Goal: Information Seeking & Learning: Learn about a topic

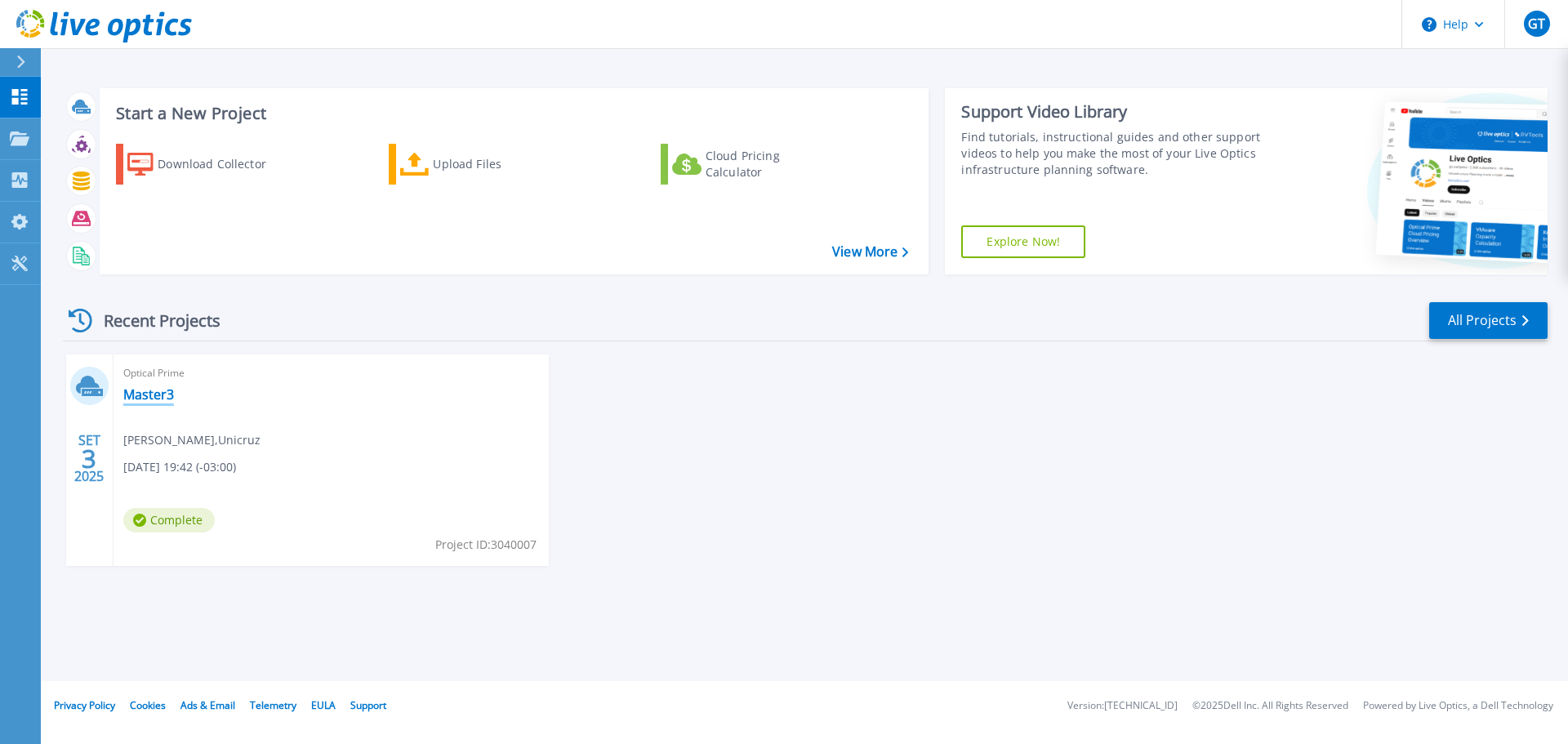
drag, startPoint x: 174, startPoint y: 392, endPoint x: 138, endPoint y: 392, distance: 36.0
click at [173, 392] on div "Optical Prime Master3 Gabriel Techio , Unicruz 09/03/2025, 19:42 (-03:00) Compl…" at bounding box center [330, 460] width 435 height 211
click at [138, 392] on link "Master3" at bounding box center [148, 394] width 50 height 16
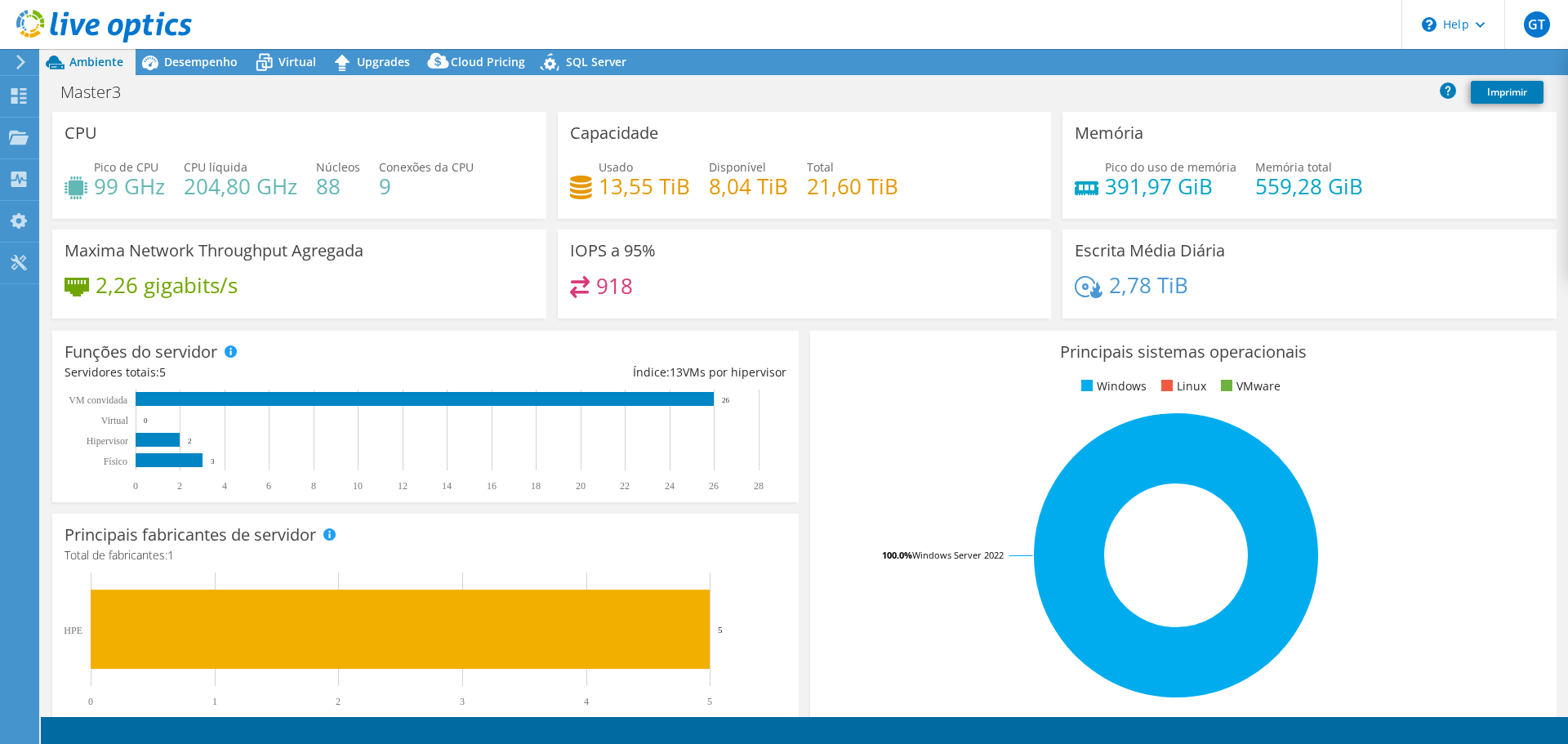
select select "SouthAmerica"
select select "BRL"
click at [1331, 68] on link "Compartilhar" at bounding box center [1338, 62] width 104 height 25
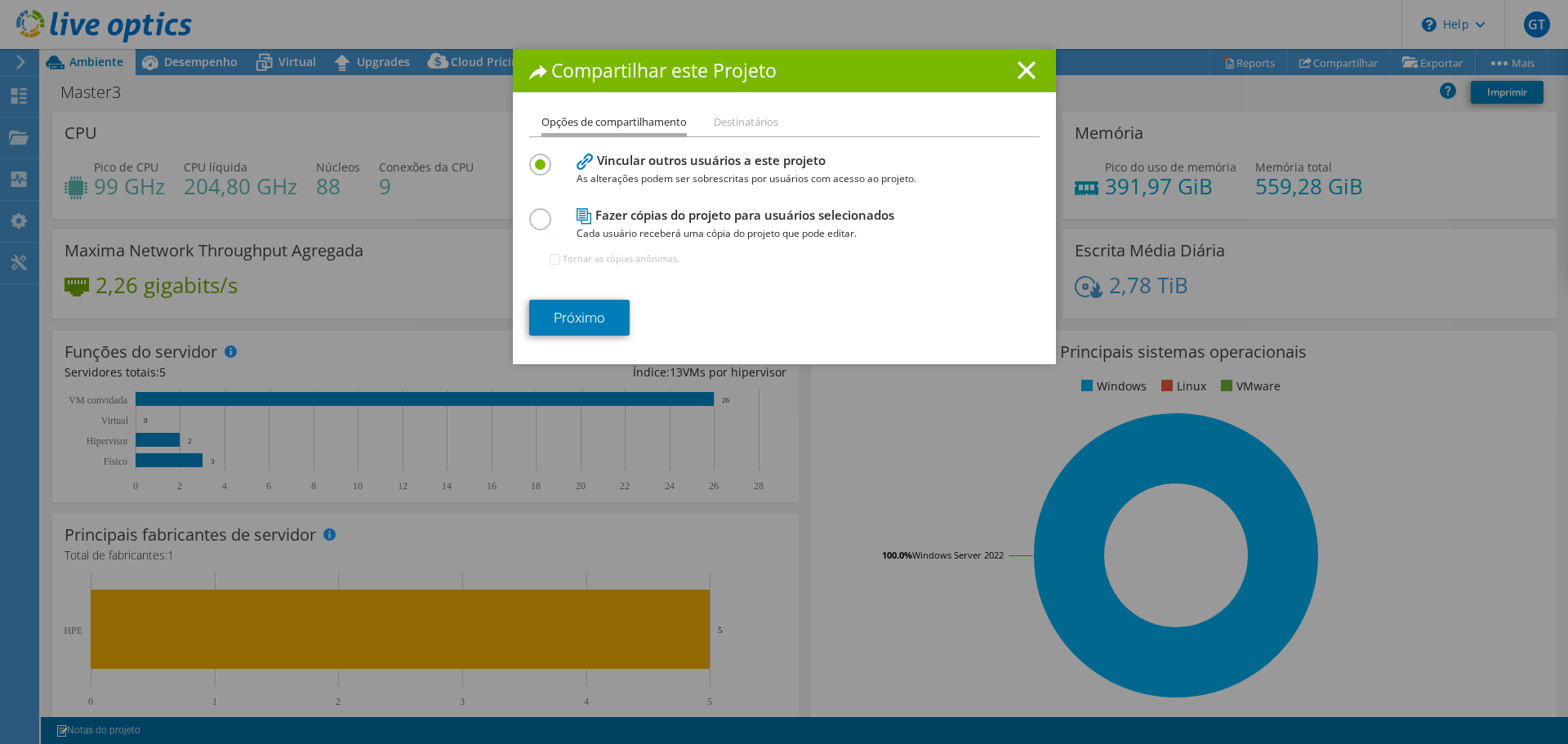
click at [737, 123] on li "Destinatários" at bounding box center [746, 122] width 65 height 20
click at [604, 289] on section "Vincular outros usuários a este projeto As alterações podem ser sobrescritas po…" at bounding box center [784, 242] width 511 height 186
click at [597, 305] on link "Próximo" at bounding box center [580, 317] width 101 height 36
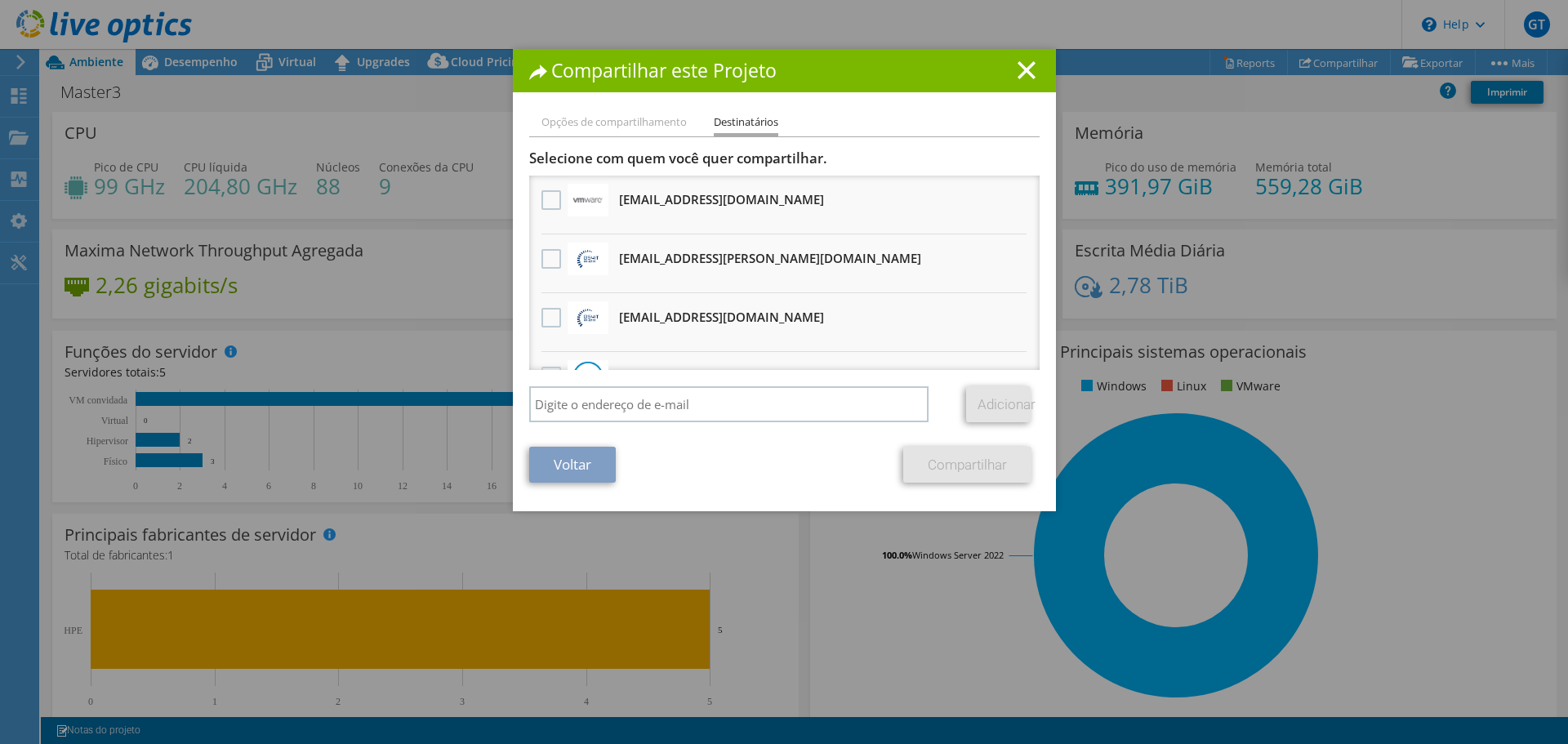
scroll to position [70, 0]
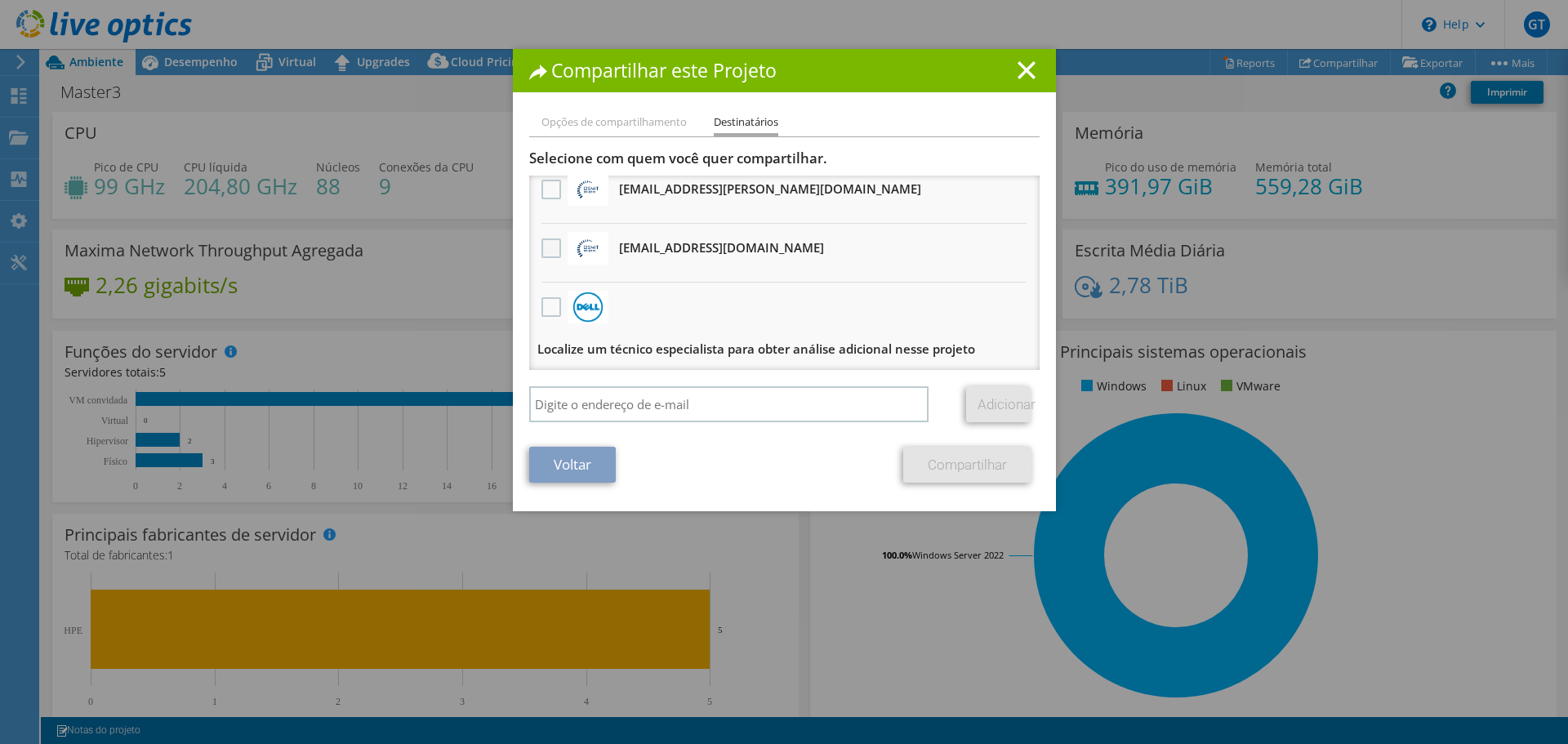
click at [544, 256] on label at bounding box center [553, 248] width 23 height 19
click at [0, 0] on input "checkbox" at bounding box center [0, 0] width 0 height 0
click at [575, 460] on link "Voltar" at bounding box center [572, 464] width 86 height 36
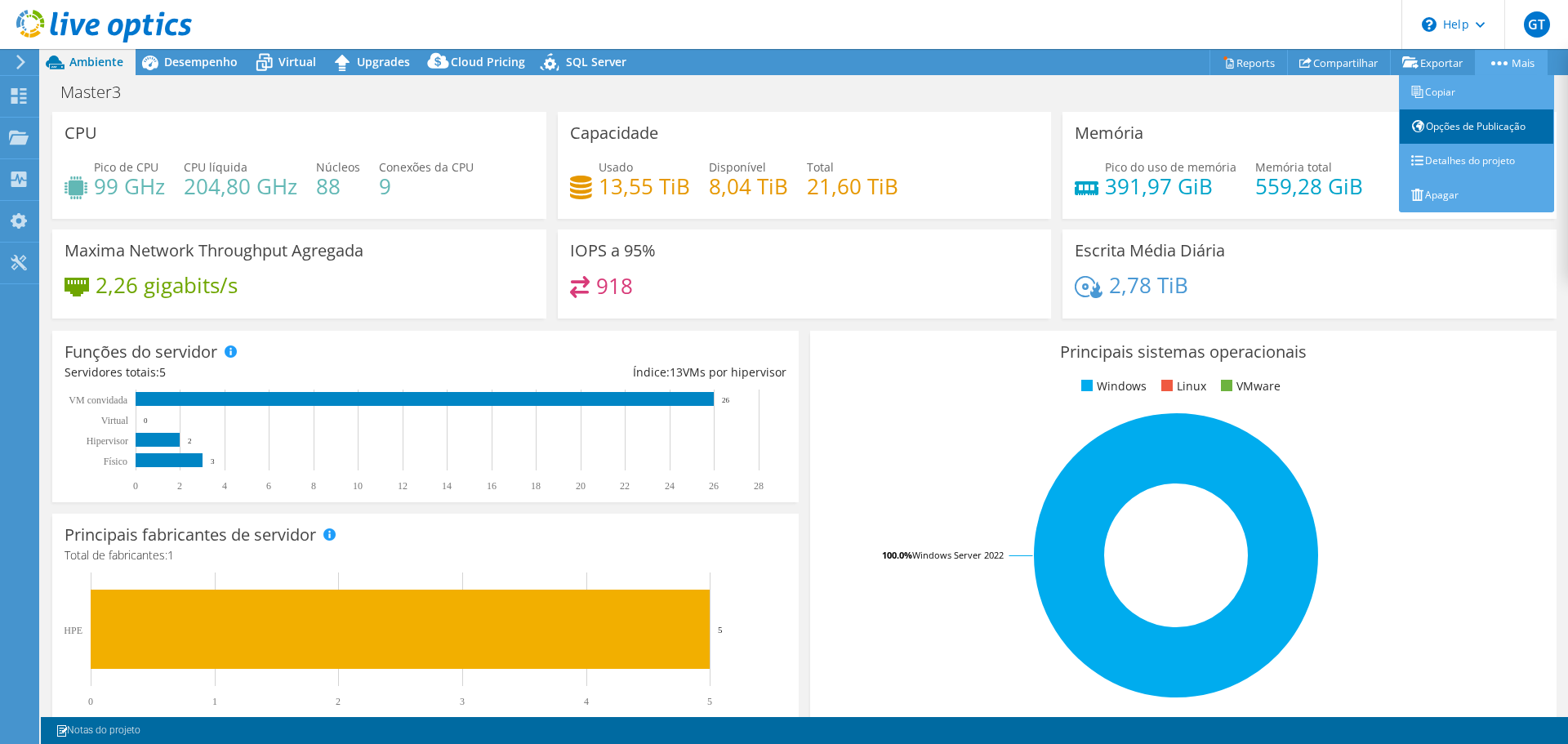
click at [1474, 126] on link "Opções de Publicação" at bounding box center [1477, 126] width 155 height 34
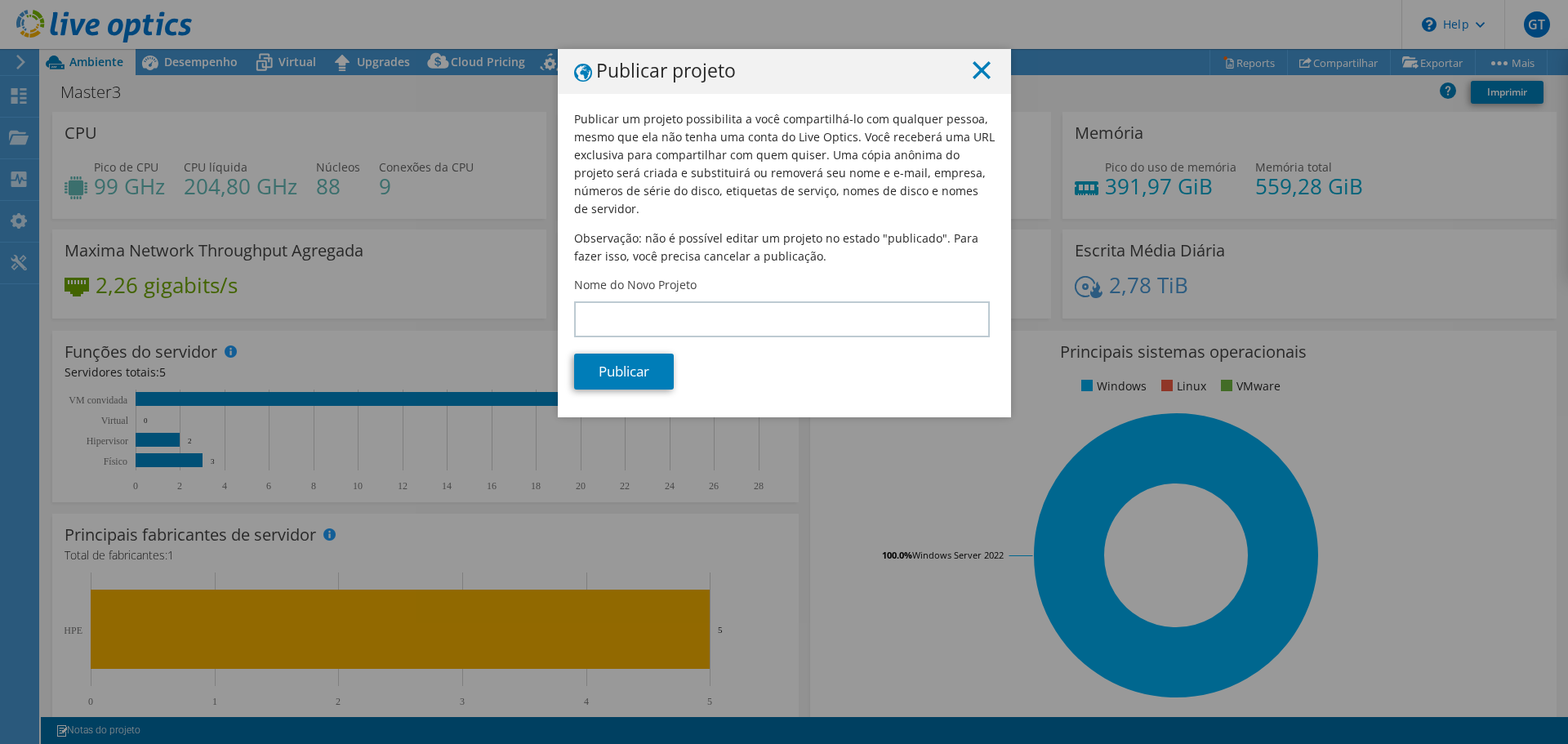
click at [977, 71] on line at bounding box center [982, 70] width 16 height 16
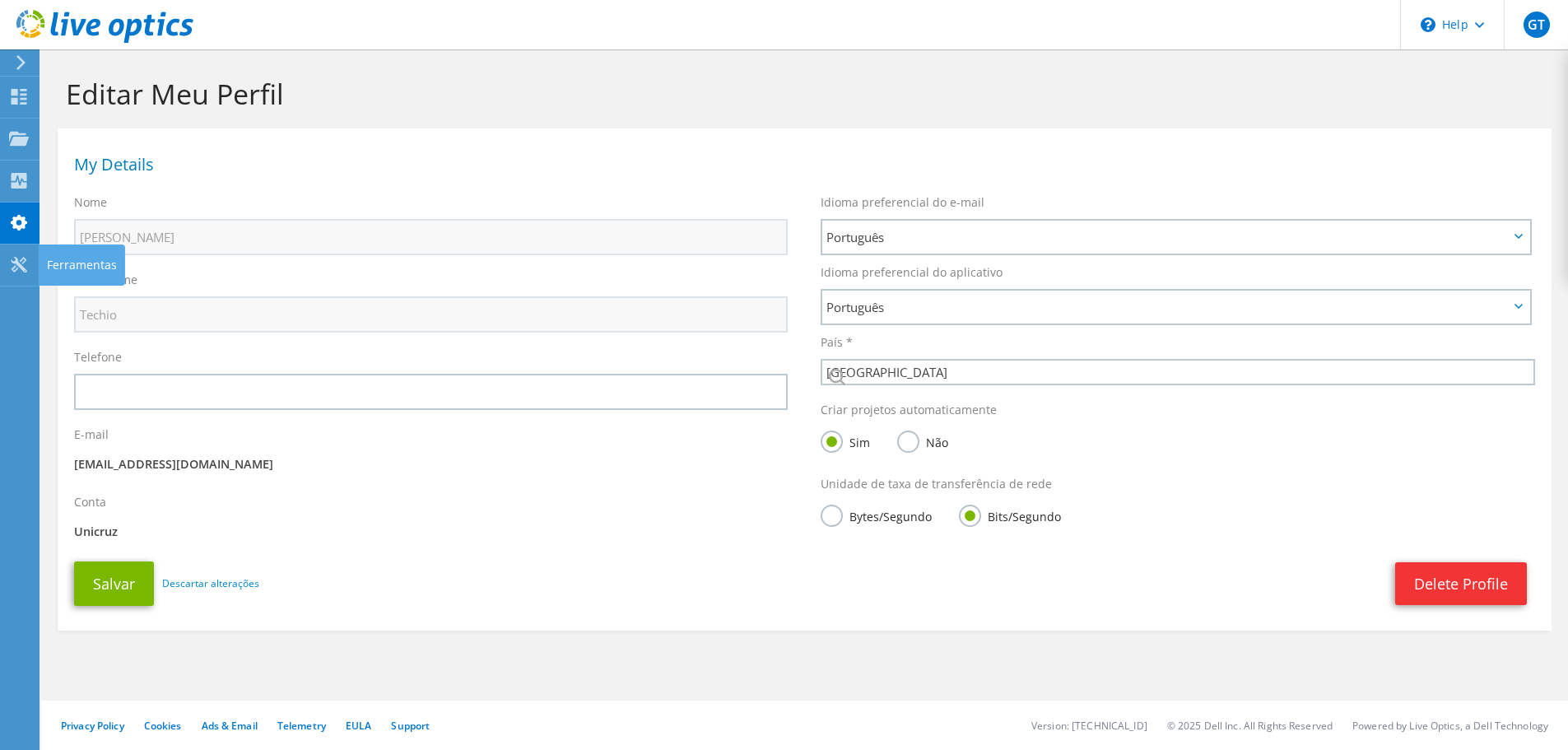
select select "30"
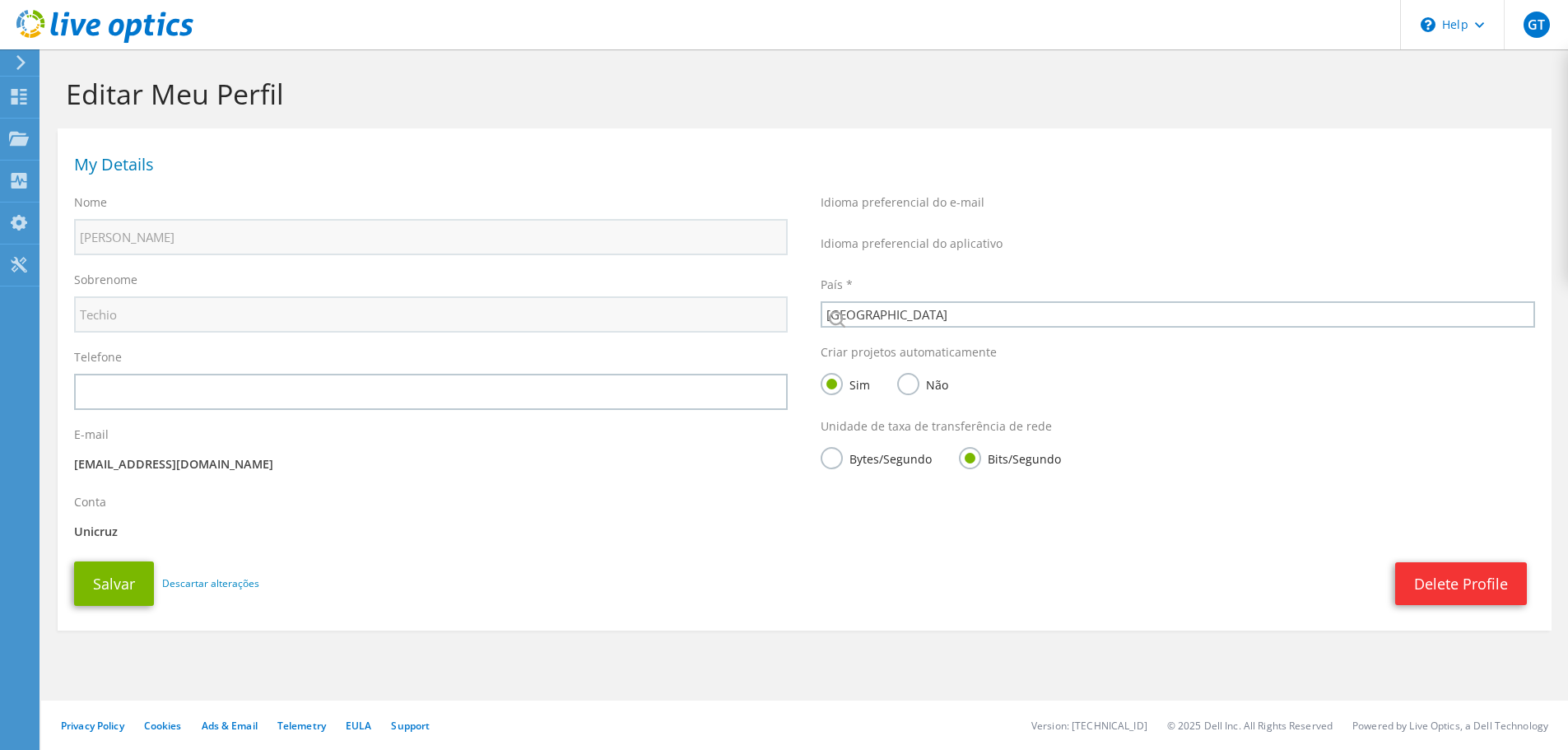
select select "30"
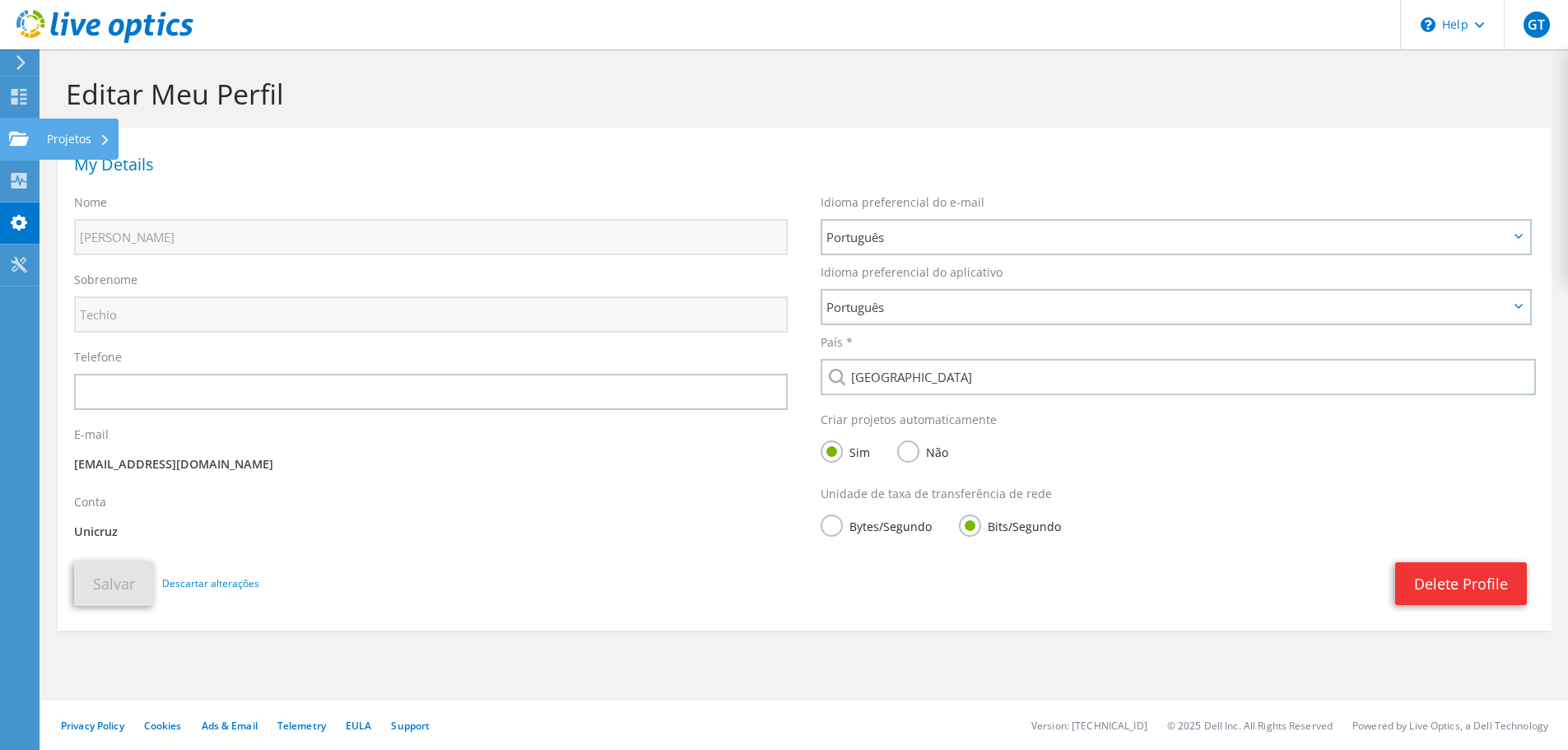
click at [20, 143] on use at bounding box center [19, 138] width 20 height 14
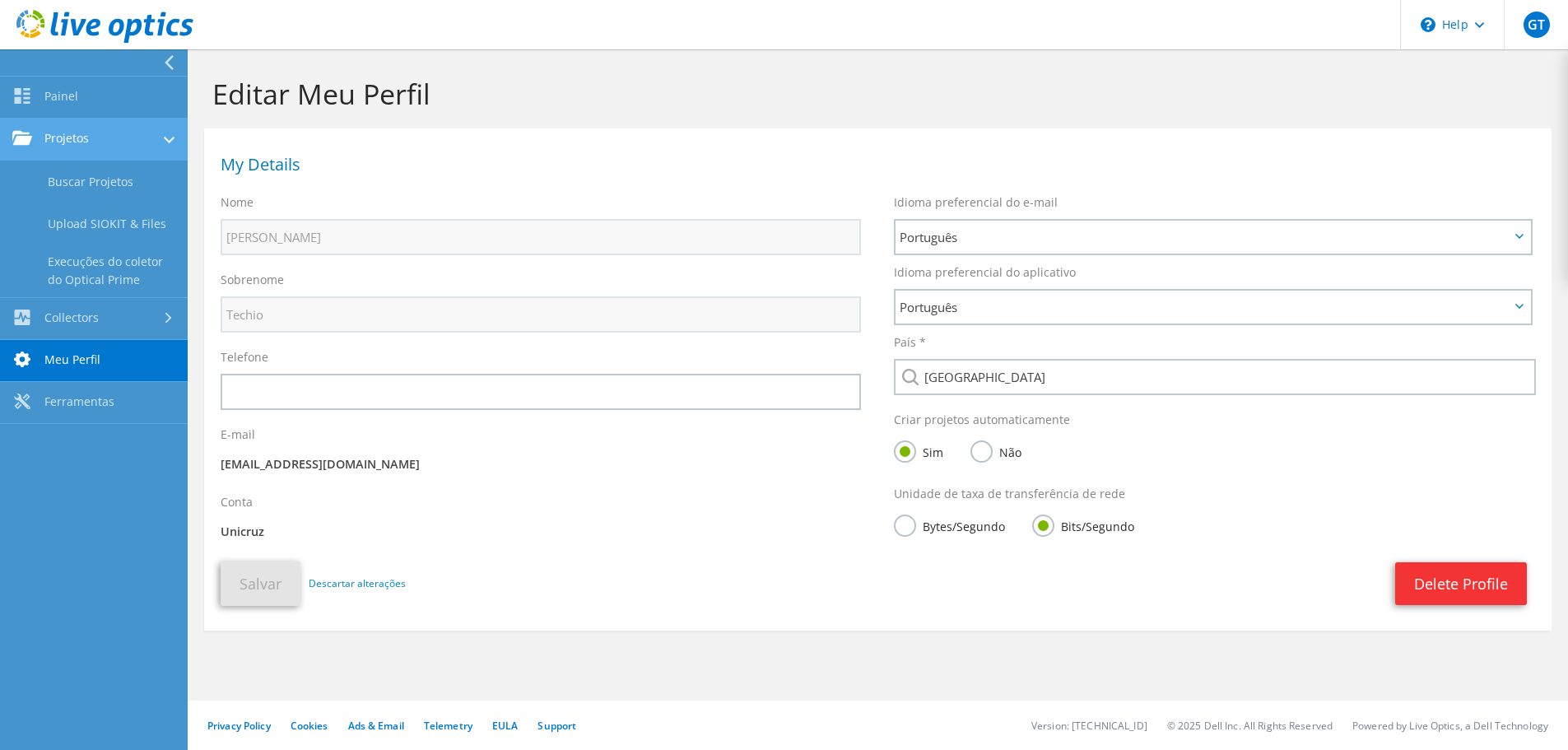
click at [103, 142] on link "Projetos" at bounding box center [94, 139] width 187 height 42
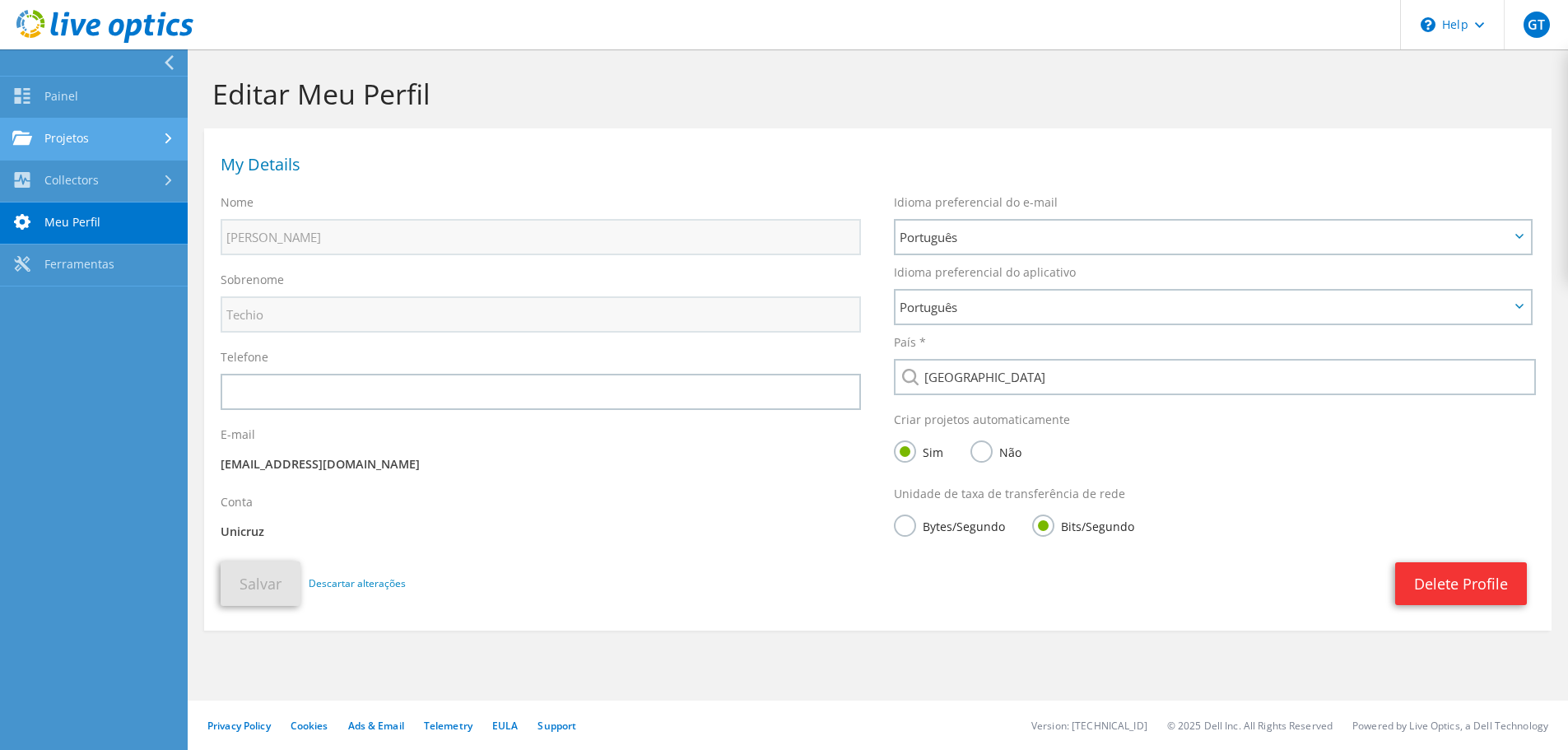
click at [92, 144] on link "Projetos" at bounding box center [94, 139] width 187 height 42
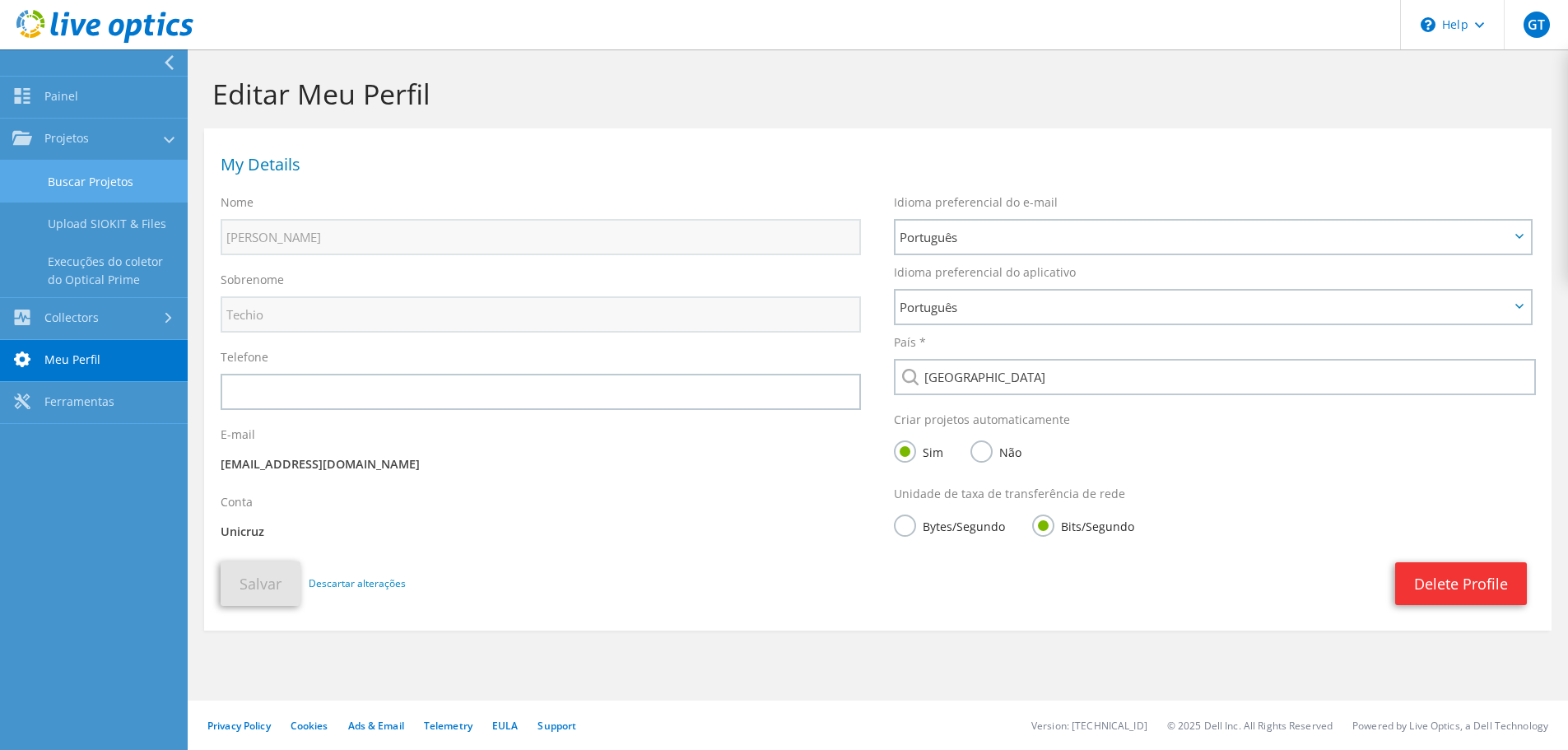
click at [94, 181] on link "Buscar Projetos" at bounding box center [94, 181] width 187 height 42
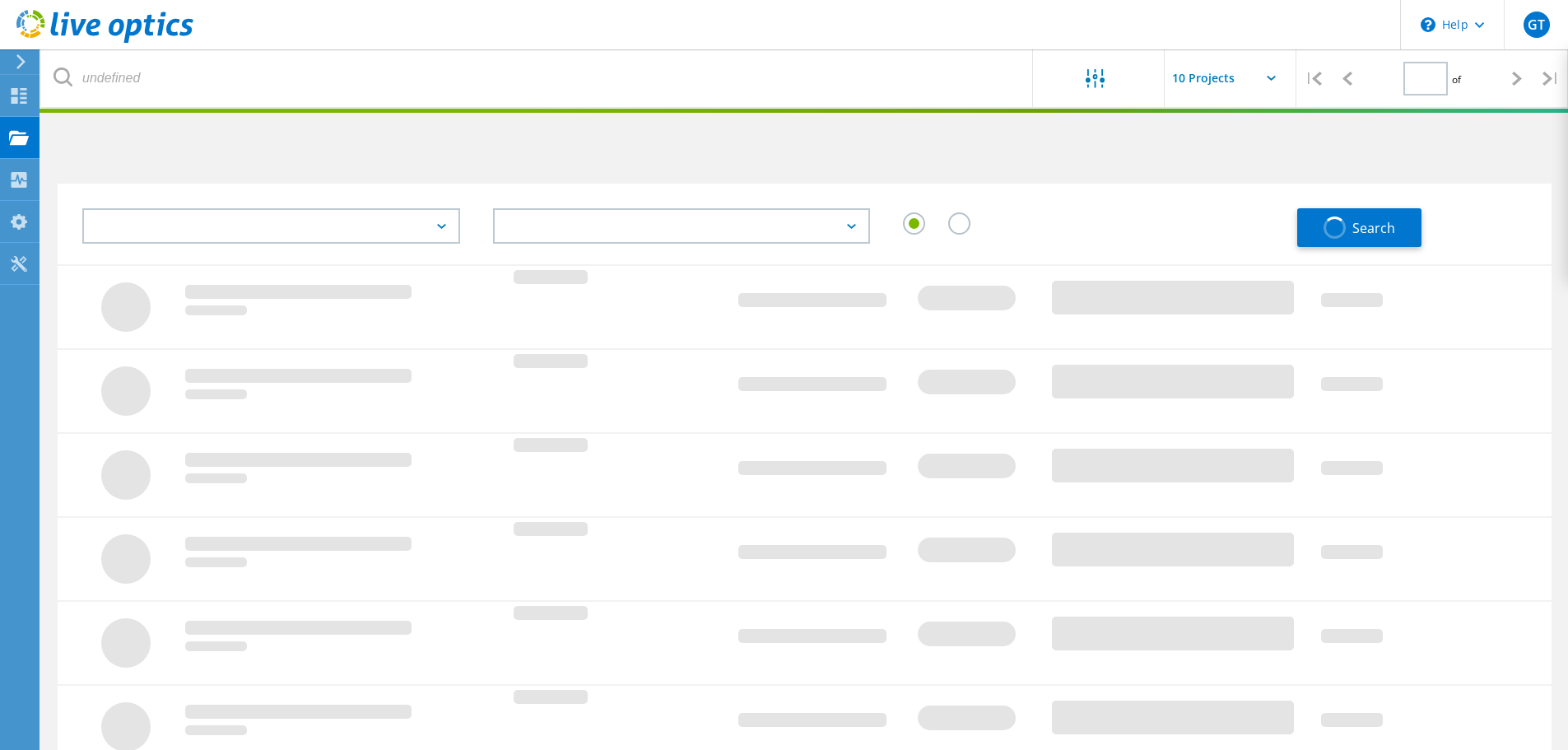
type input "1"
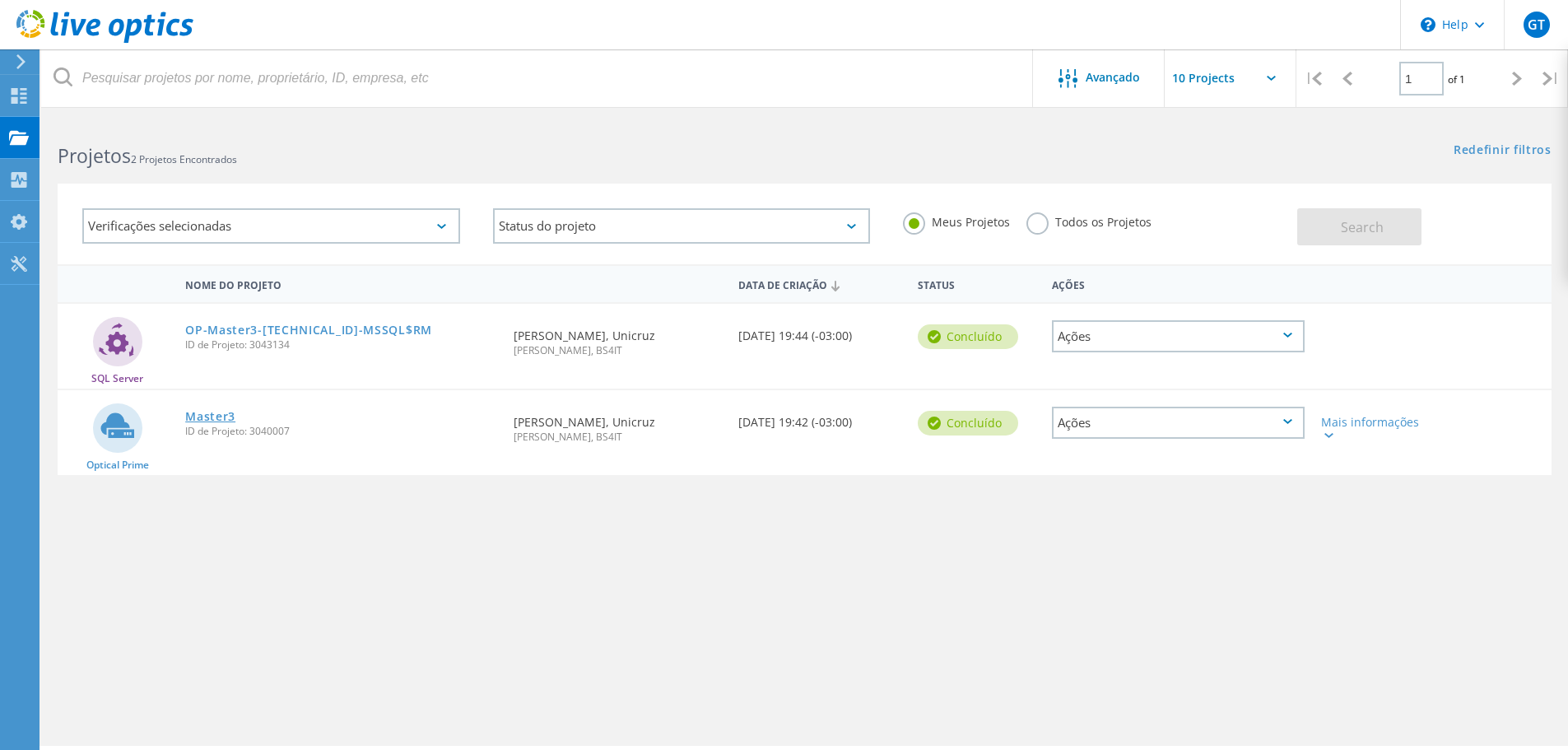
drag, startPoint x: 215, startPoint y: 406, endPoint x: 216, endPoint y: 417, distance: 11.0
drag, startPoint x: 216, startPoint y: 417, endPoint x: 738, endPoint y: 590, distance: 549.9
click at [738, 590] on div "Nome do Projeto Data de Criação Status Ações SQL Server OP-Master3-[TECHNICAL_I…" at bounding box center [805, 479] width 1494 height 428
click at [1357, 424] on div "Mais informações" at bounding box center [1372, 428] width 103 height 23
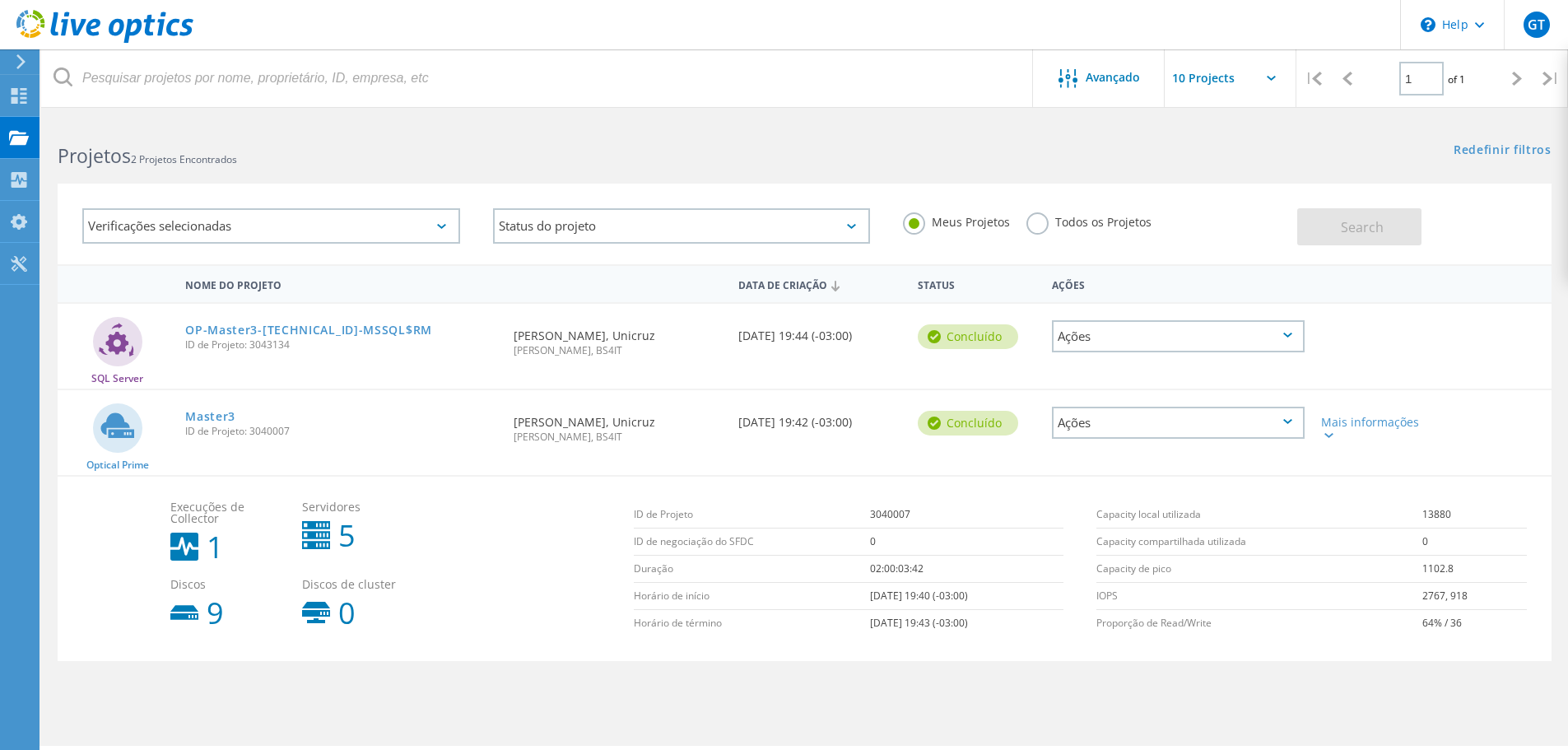
click at [1251, 428] on div "Ações" at bounding box center [1177, 422] width 253 height 32
click at [1241, 411] on div "Detalhes do projeto" at bounding box center [1177, 410] width 249 height 25
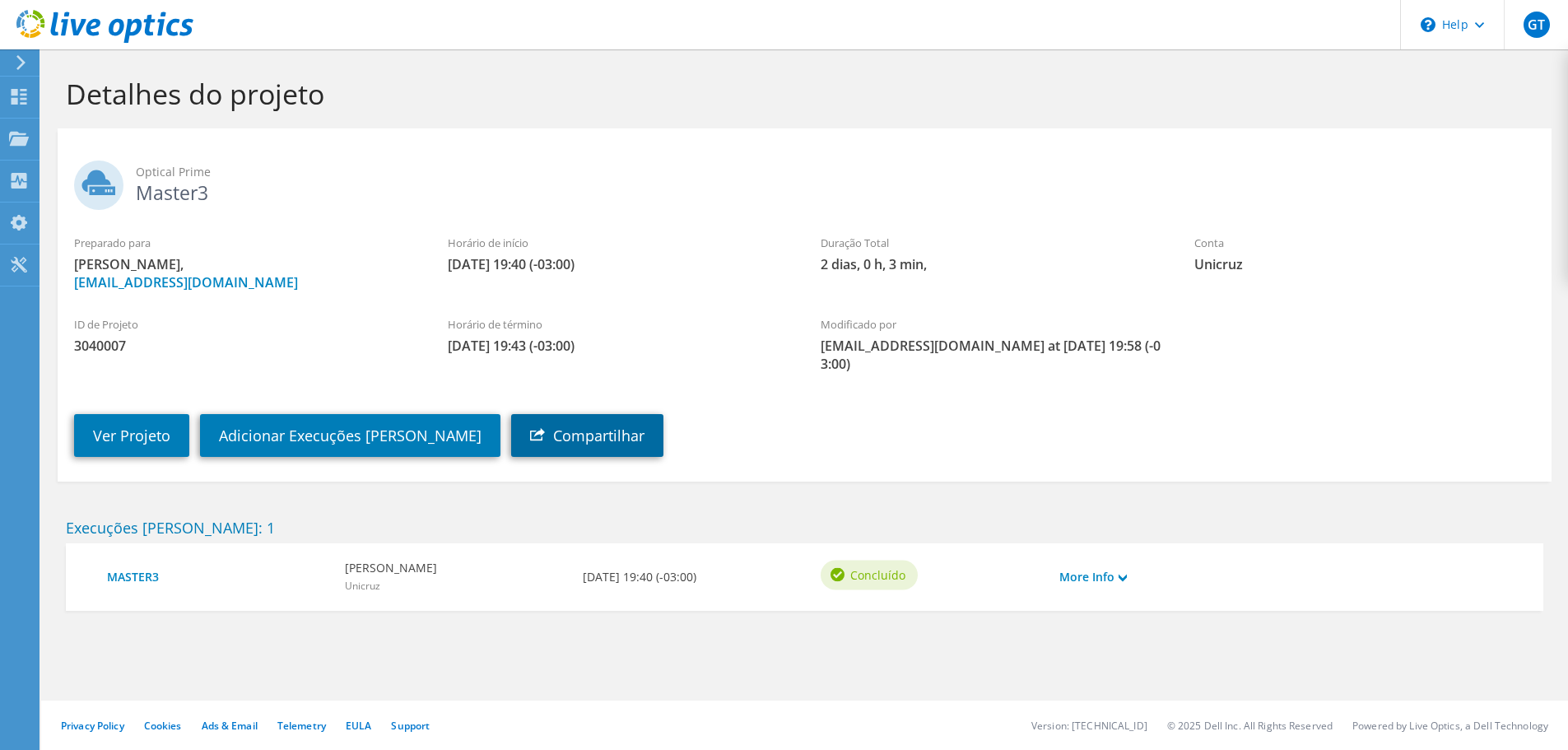
click at [545, 414] on link "Compartilhar" at bounding box center [587, 436] width 152 height 43
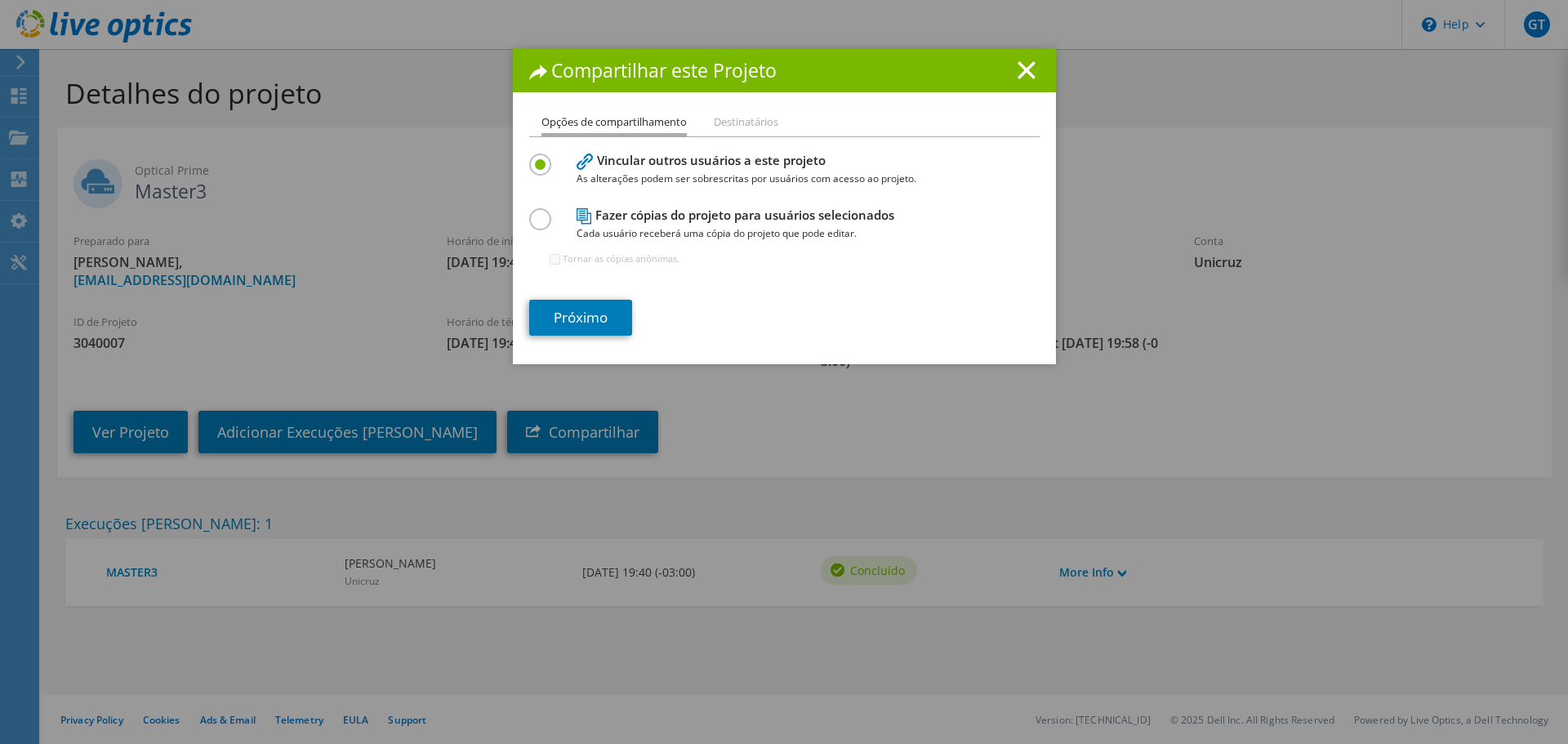
click at [656, 232] on span "Cada usuário receberá uma cópia do projeto que pode editar." at bounding box center [780, 233] width 408 height 18
click at [533, 232] on div "Fazer cópias do projeto para usuários selecionados Cada usuário receberá uma có…" at bounding box center [784, 244] width 511 height 79
click at [537, 212] on label at bounding box center [544, 210] width 29 height 4
click at [0, 0] on input "radio" at bounding box center [0, 0] width 0 height 0
click at [714, 127] on li "Destinatários" at bounding box center [746, 122] width 65 height 20
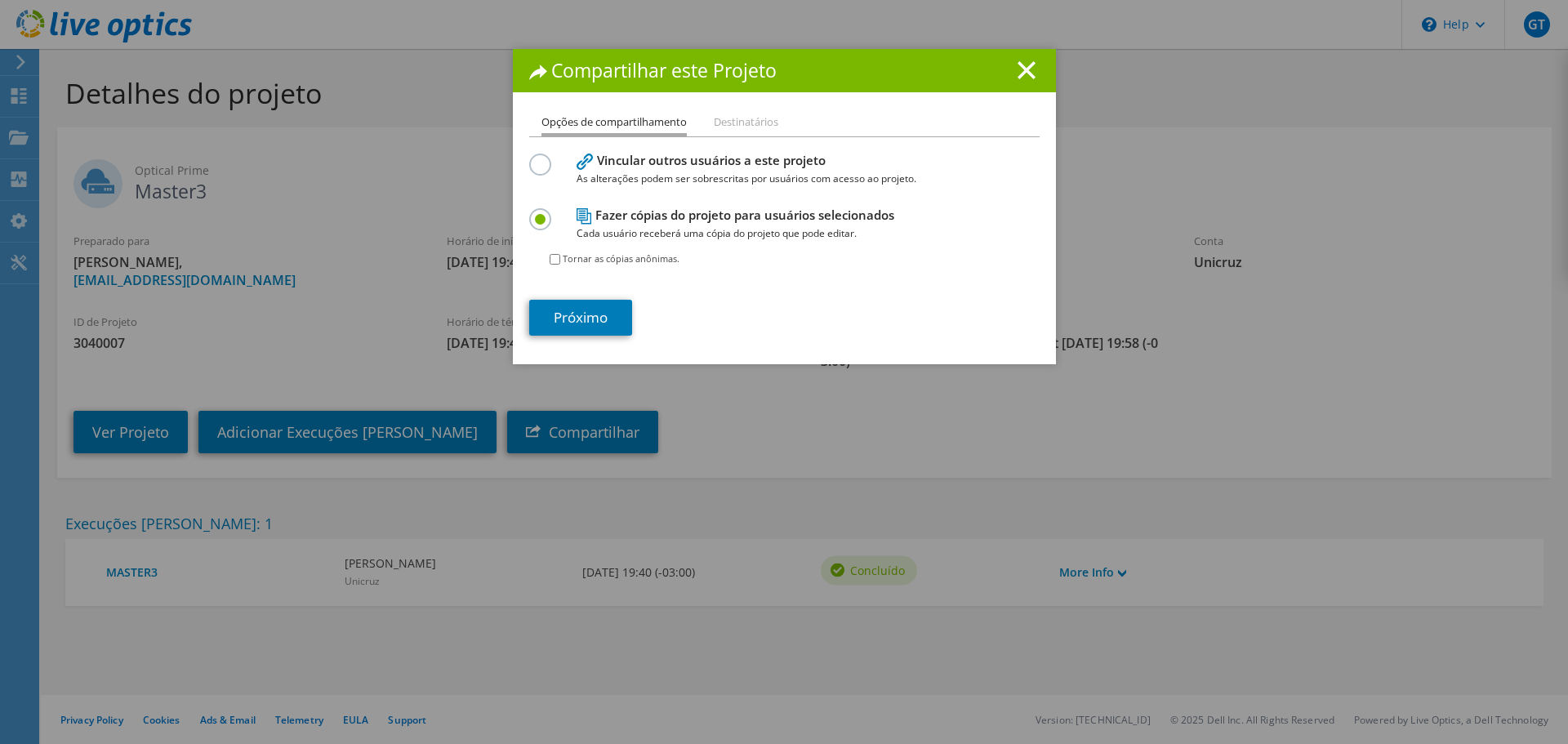
click at [1007, 73] on h1 "Compartilhar este Projeto" at bounding box center [784, 70] width 511 height 18
click at [1011, 81] on div "Compartilhar este Projeto" at bounding box center [784, 71] width 544 height 44
click at [1019, 72] on line at bounding box center [1026, 70] width 16 height 16
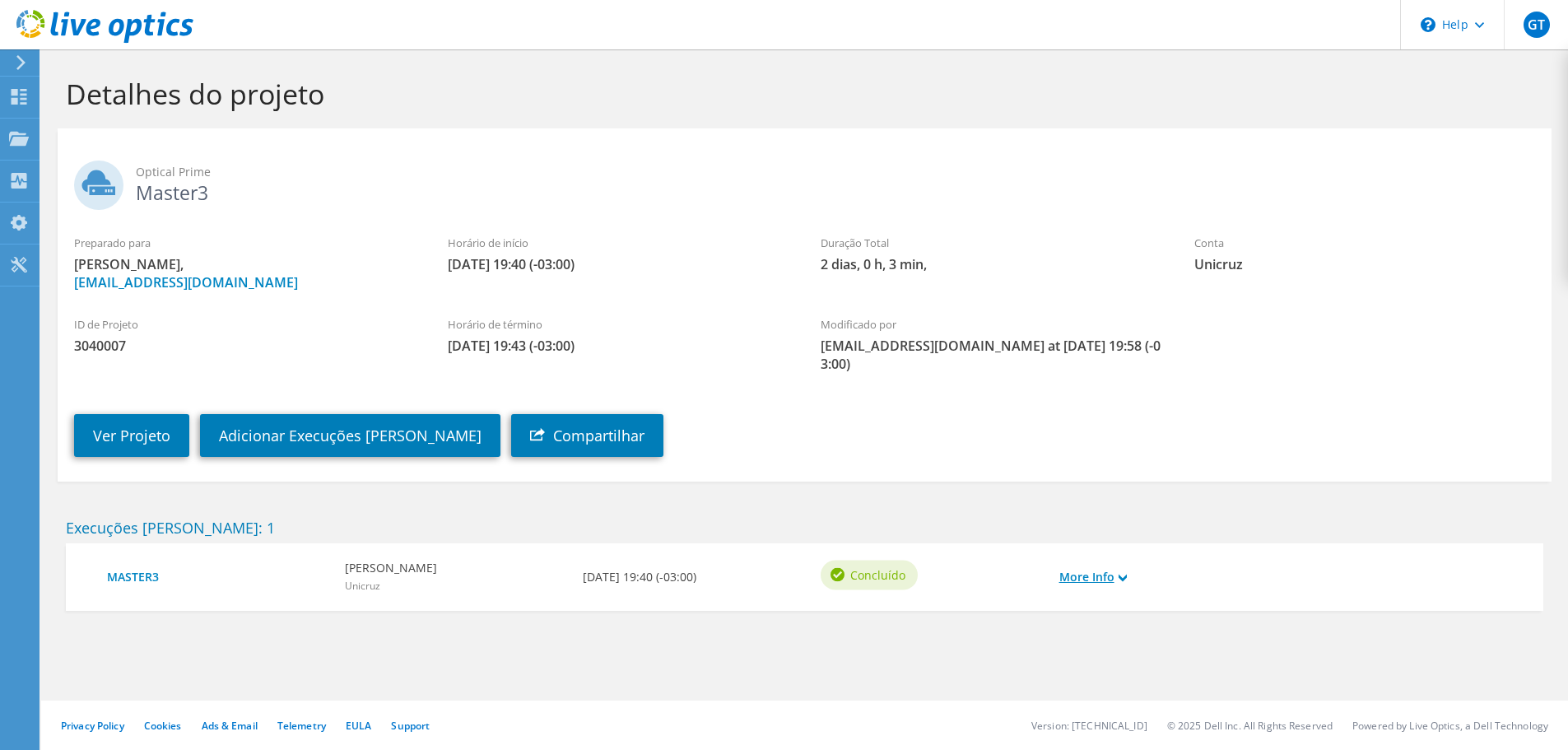
click at [1108, 568] on link "More Info" at bounding box center [1093, 577] width 67 height 19
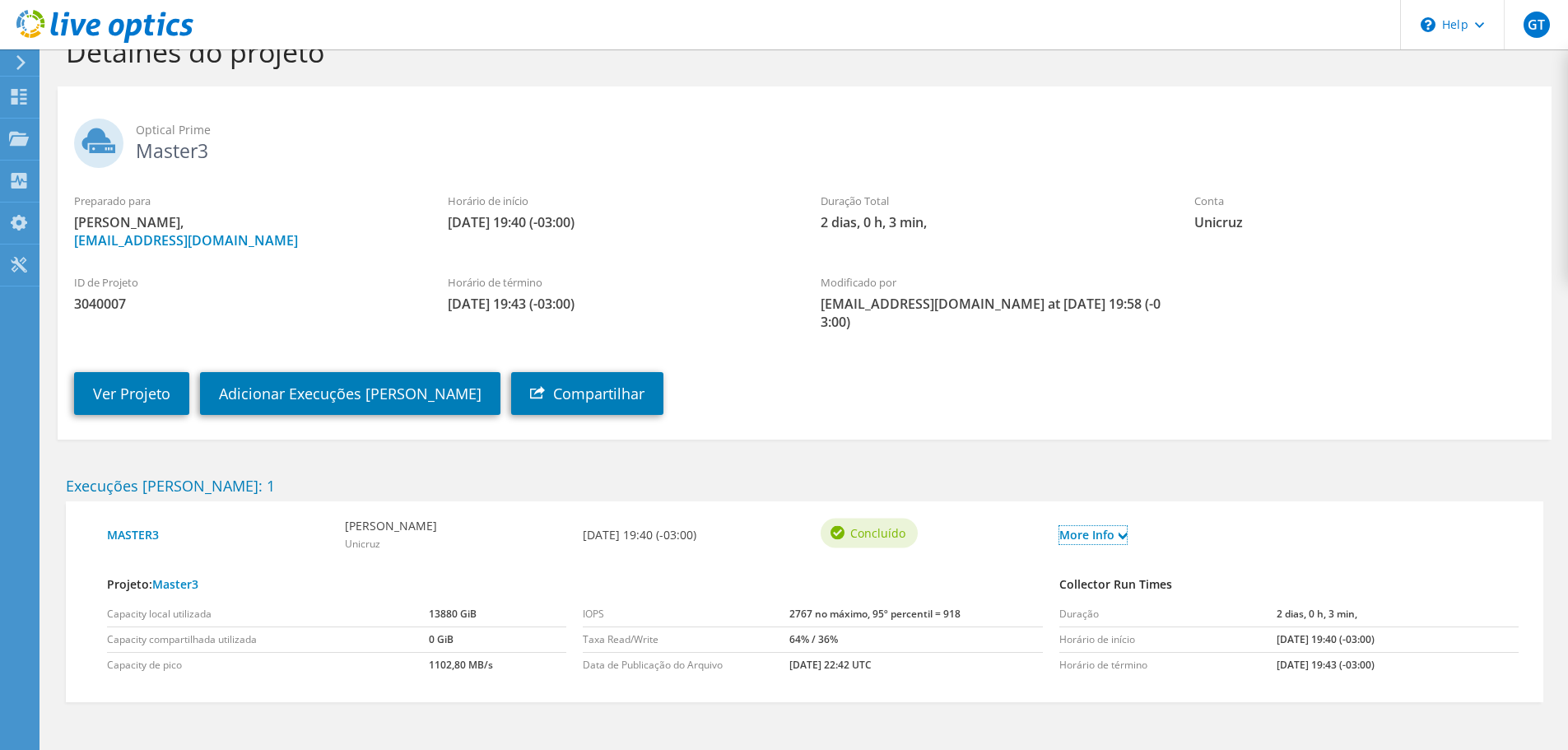
scroll to position [75, 0]
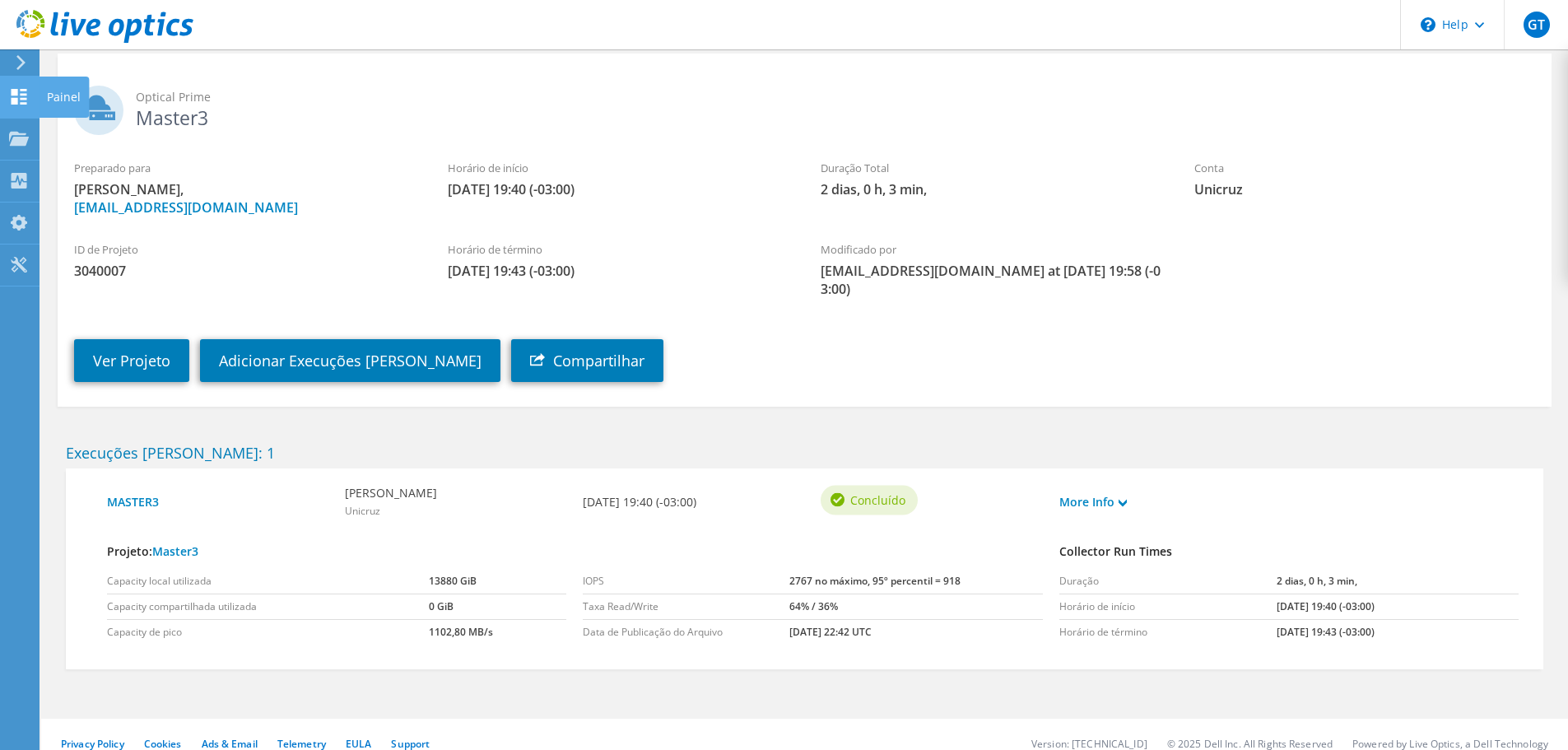
click at [15, 91] on use at bounding box center [20, 97] width 16 height 16
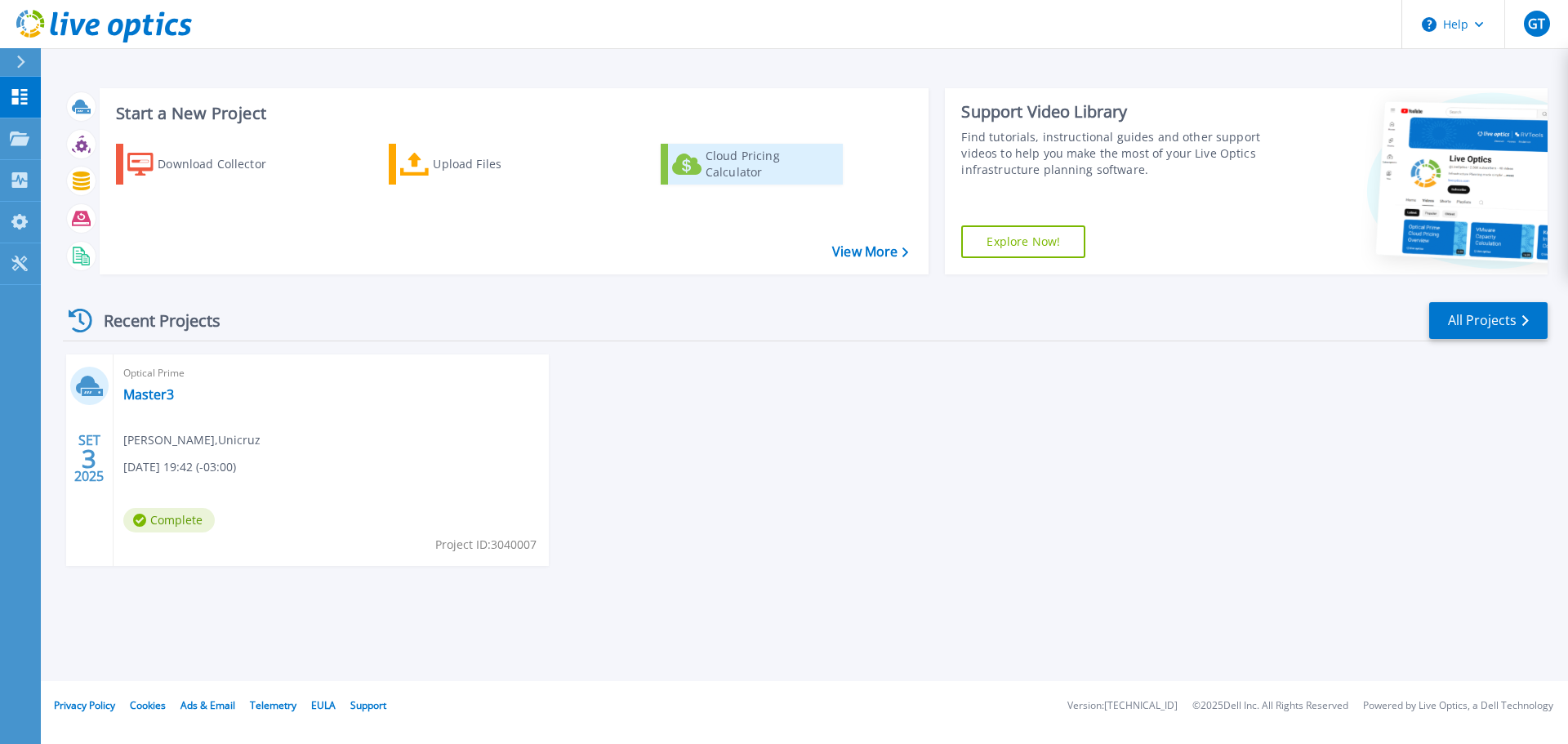
click at [756, 162] on div "Cloud Pricing Calculator" at bounding box center [770, 165] width 131 height 33
click at [141, 389] on link "Master3" at bounding box center [148, 394] width 50 height 16
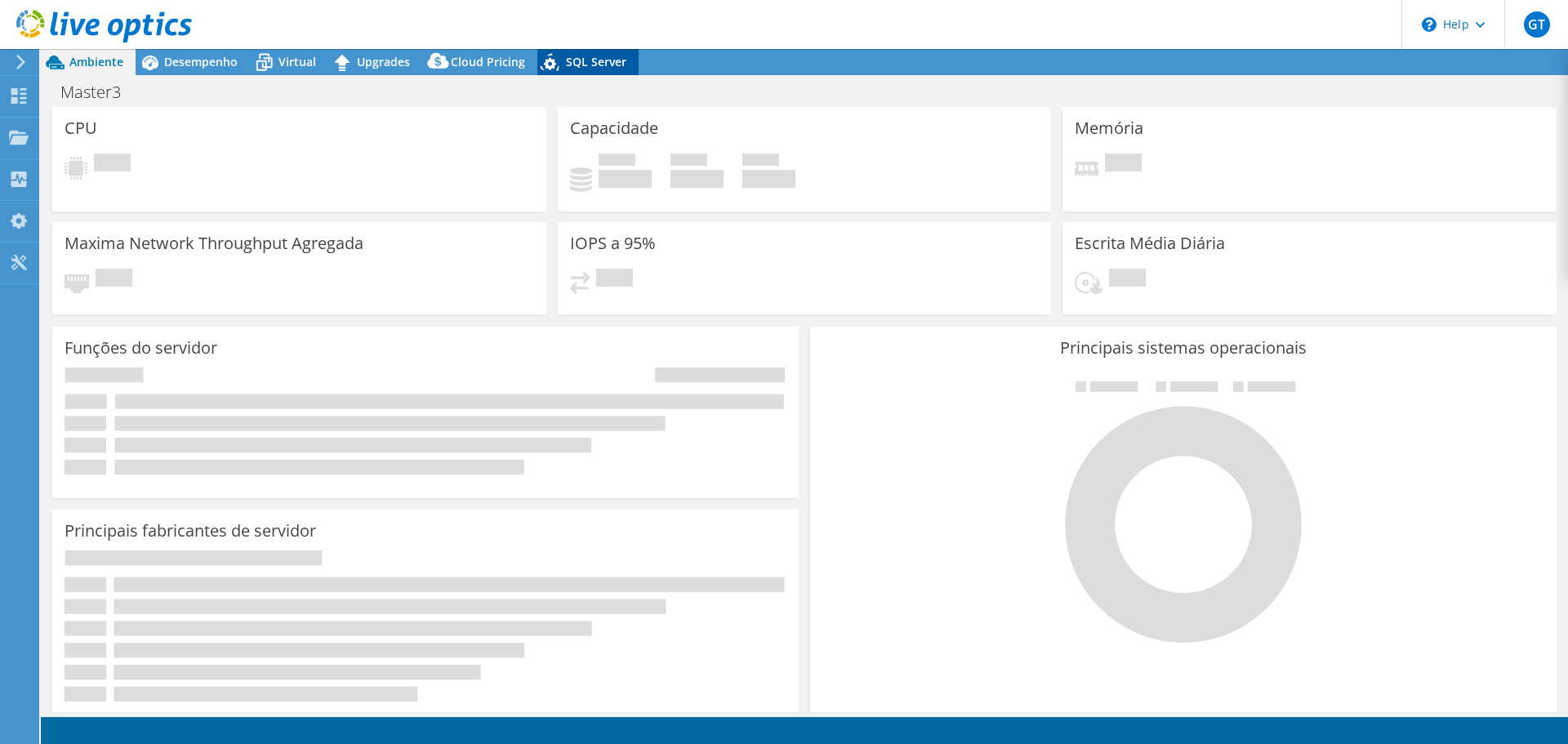
select select "SouthAmerica"
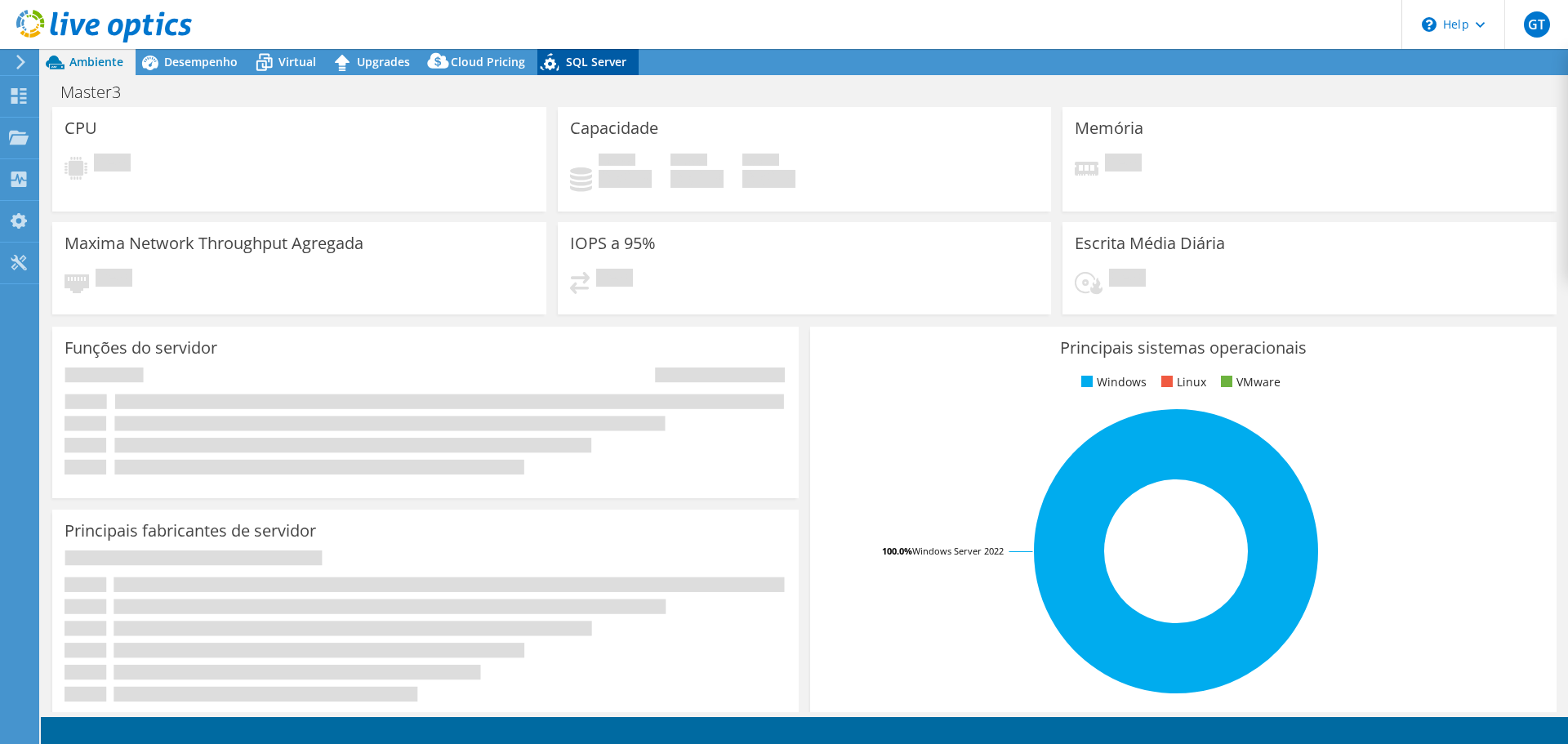
select select "BRL"
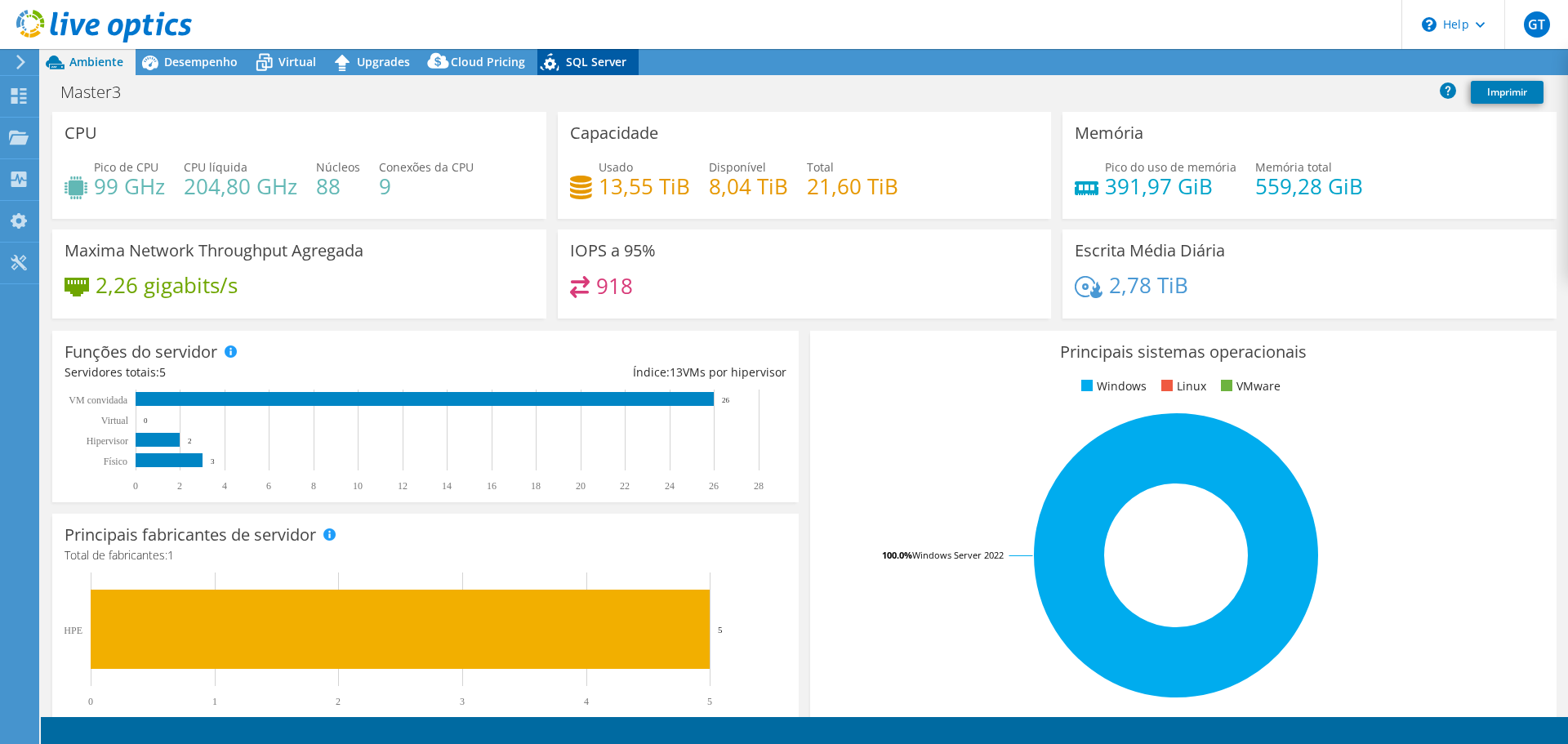
click at [615, 56] on span "SQL Server" at bounding box center [596, 62] width 60 height 16
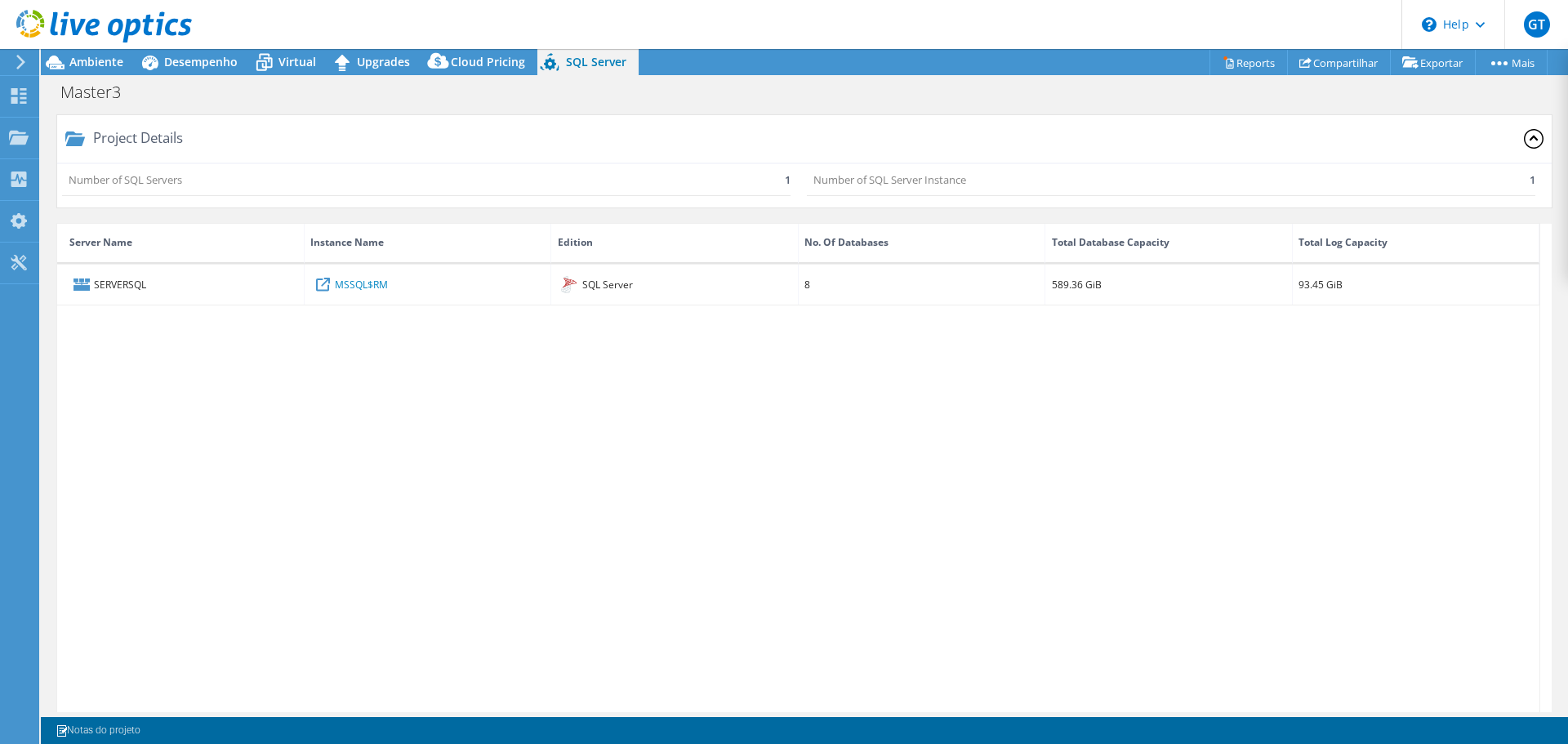
click at [569, 65] on span "SQL Server" at bounding box center [596, 62] width 60 height 16
click at [459, 60] on span "Cloud Pricing" at bounding box center [487, 62] width 75 height 16
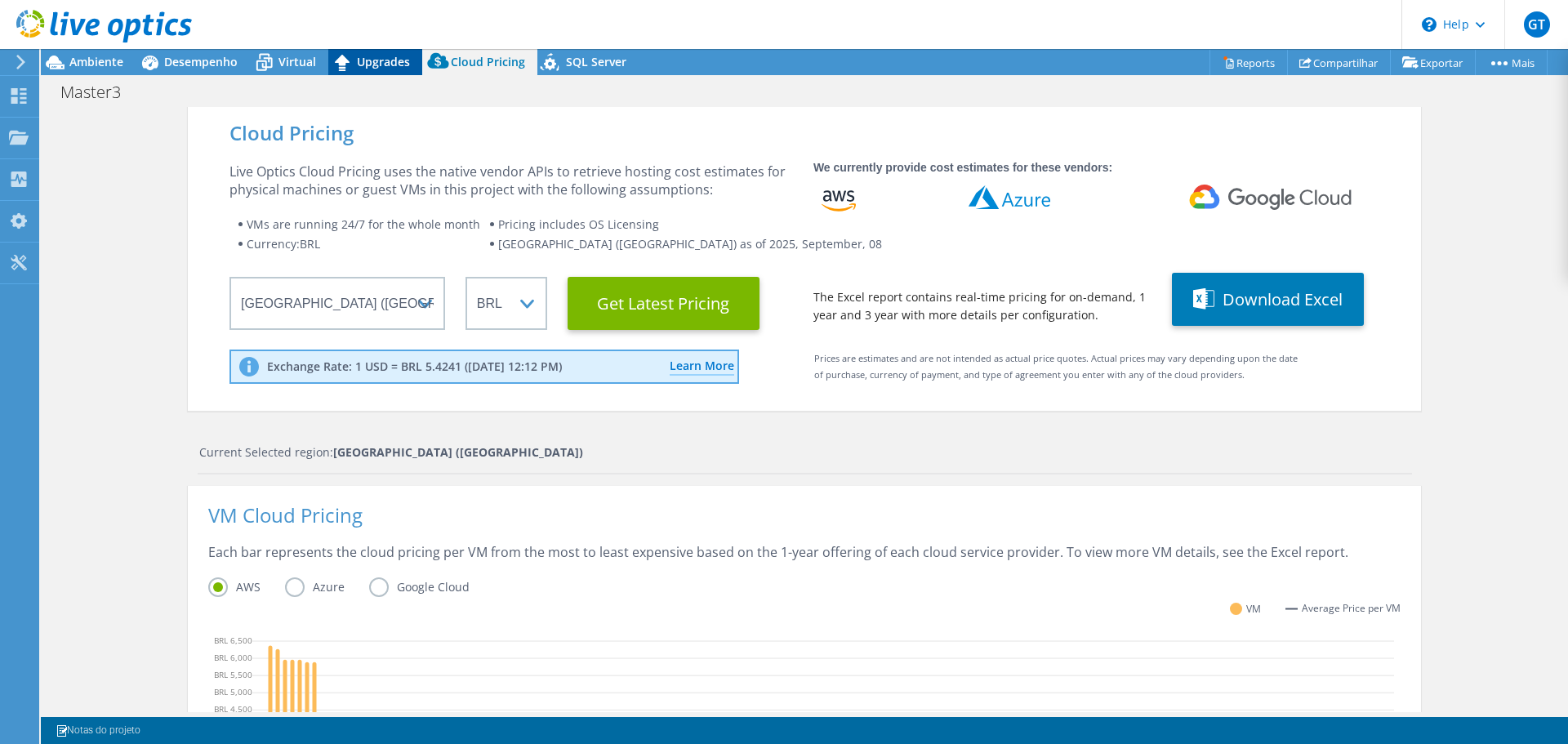
click at [374, 68] on span "Upgrades" at bounding box center [383, 62] width 53 height 16
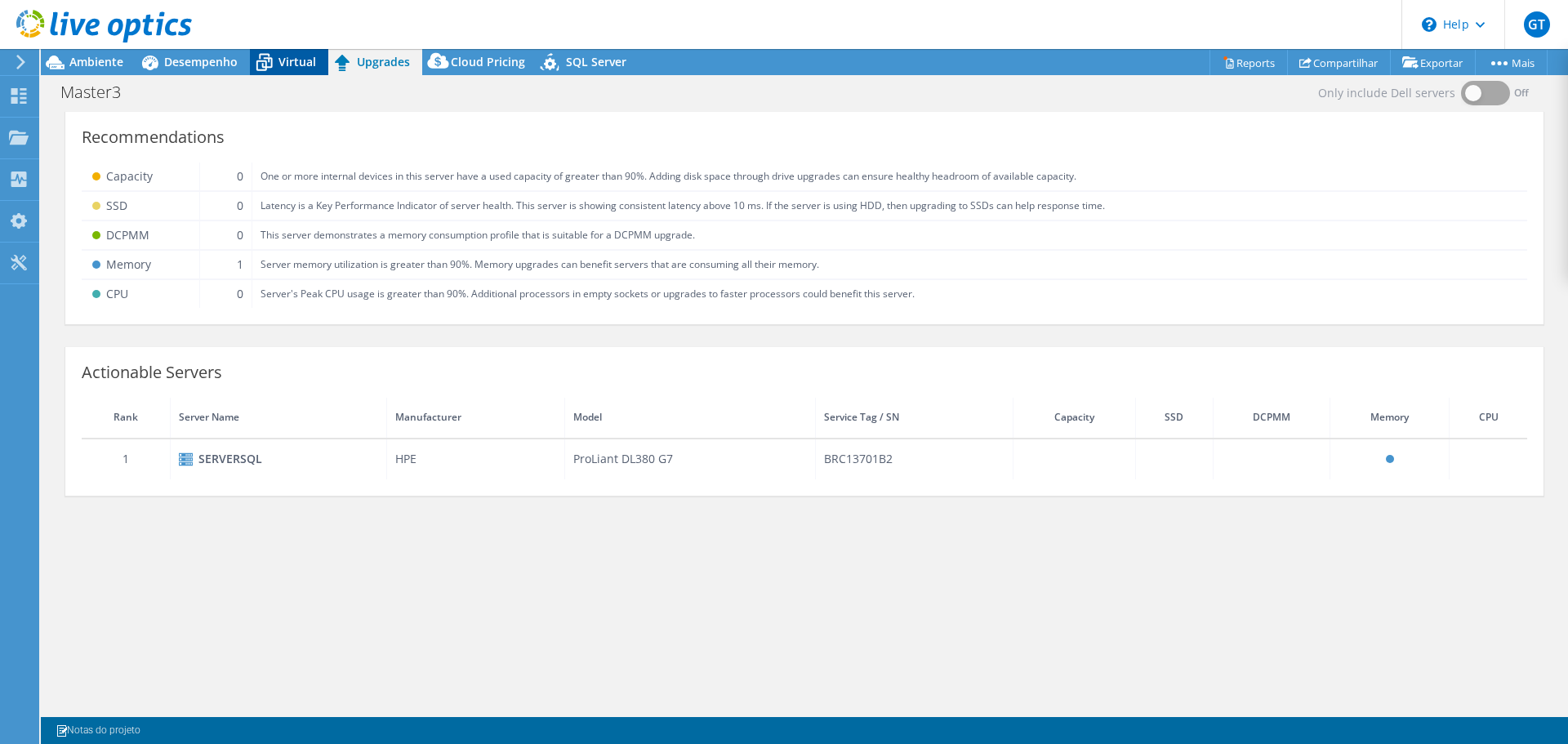
click at [283, 57] on span "Virtual" at bounding box center [297, 62] width 38 height 16
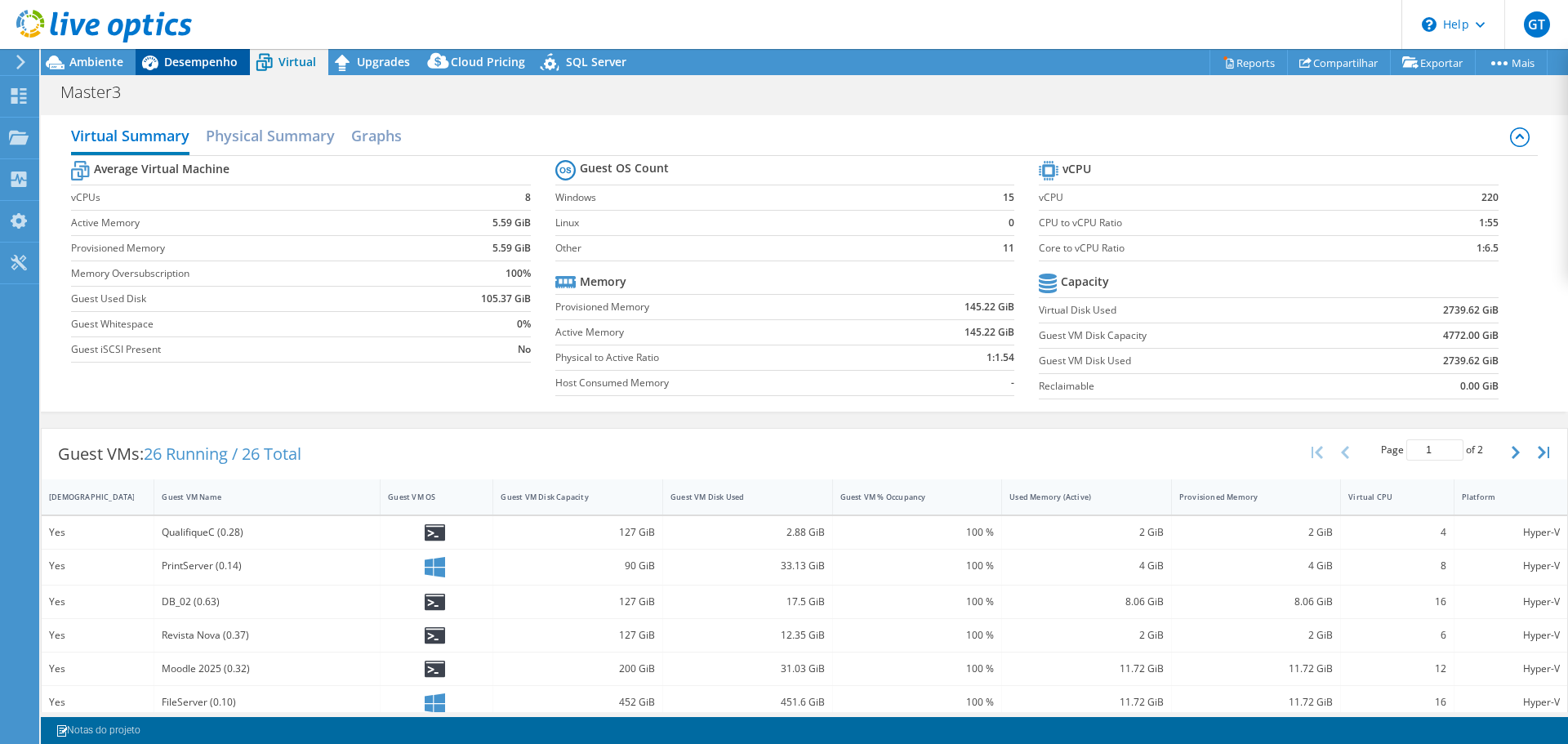
click at [225, 68] on span "Desempenho" at bounding box center [201, 62] width 74 height 16
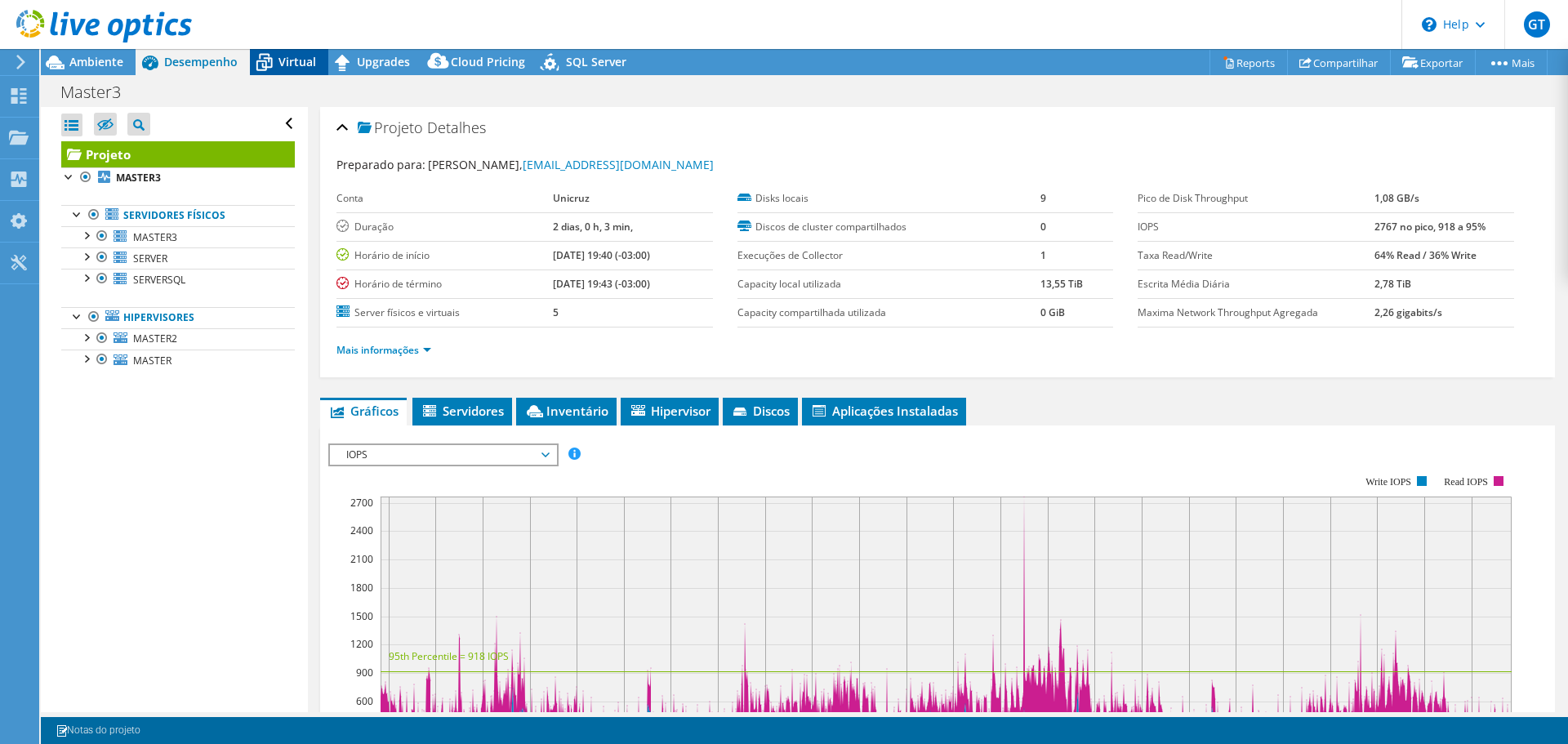
click at [284, 65] on span "Virtual" at bounding box center [297, 62] width 38 height 16
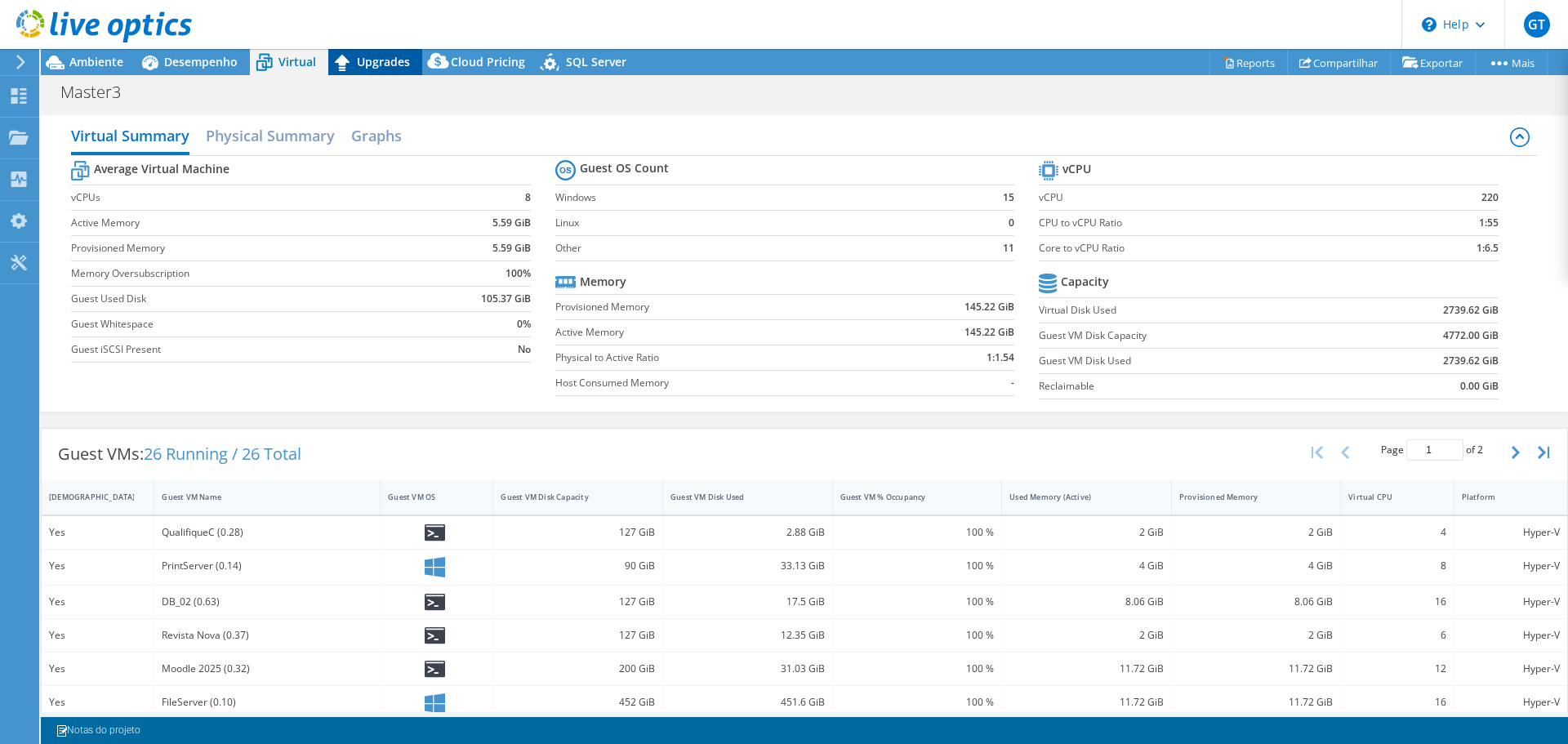
click at [351, 62] on icon at bounding box center [343, 63] width 29 height 29
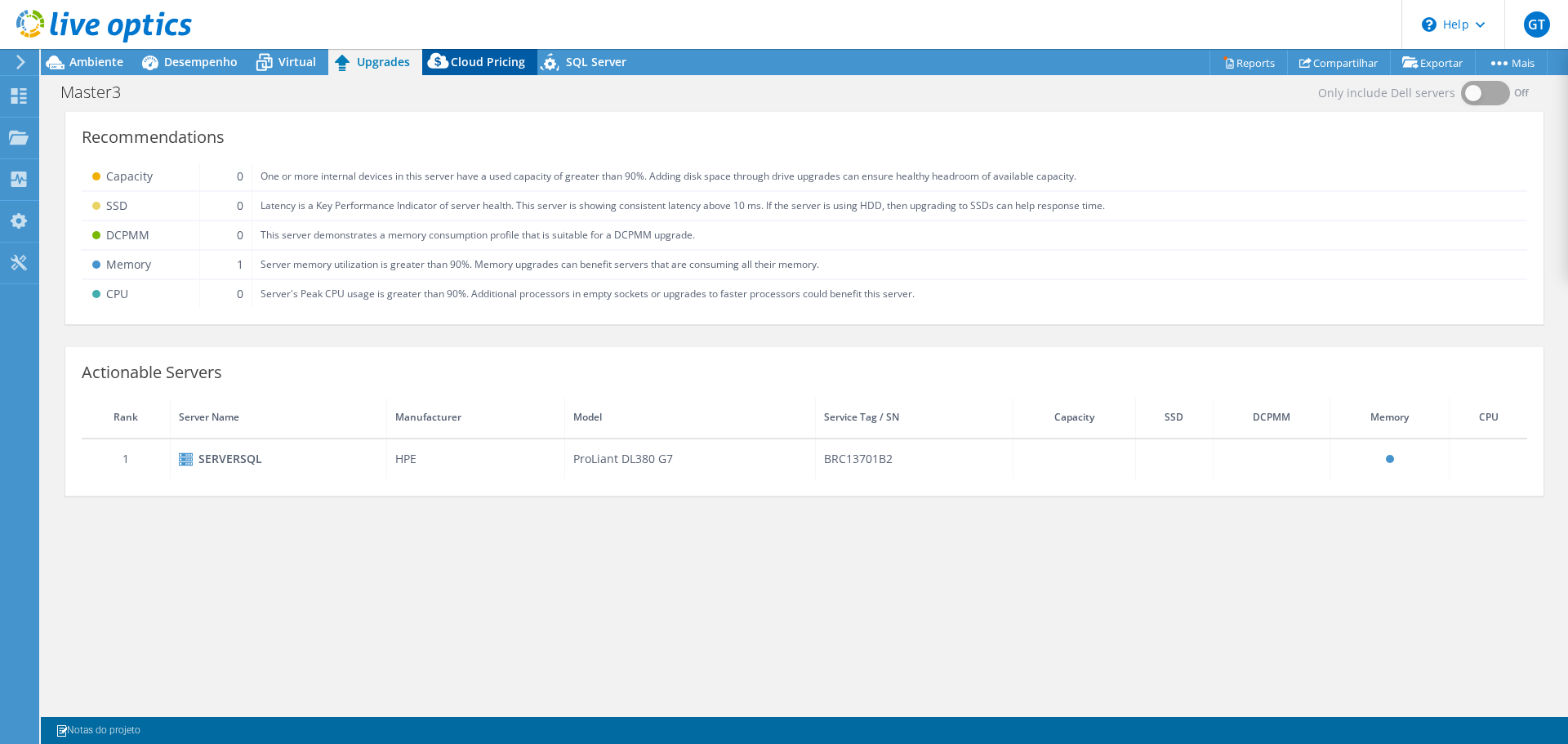
click at [427, 63] on icon at bounding box center [438, 61] width 21 height 16
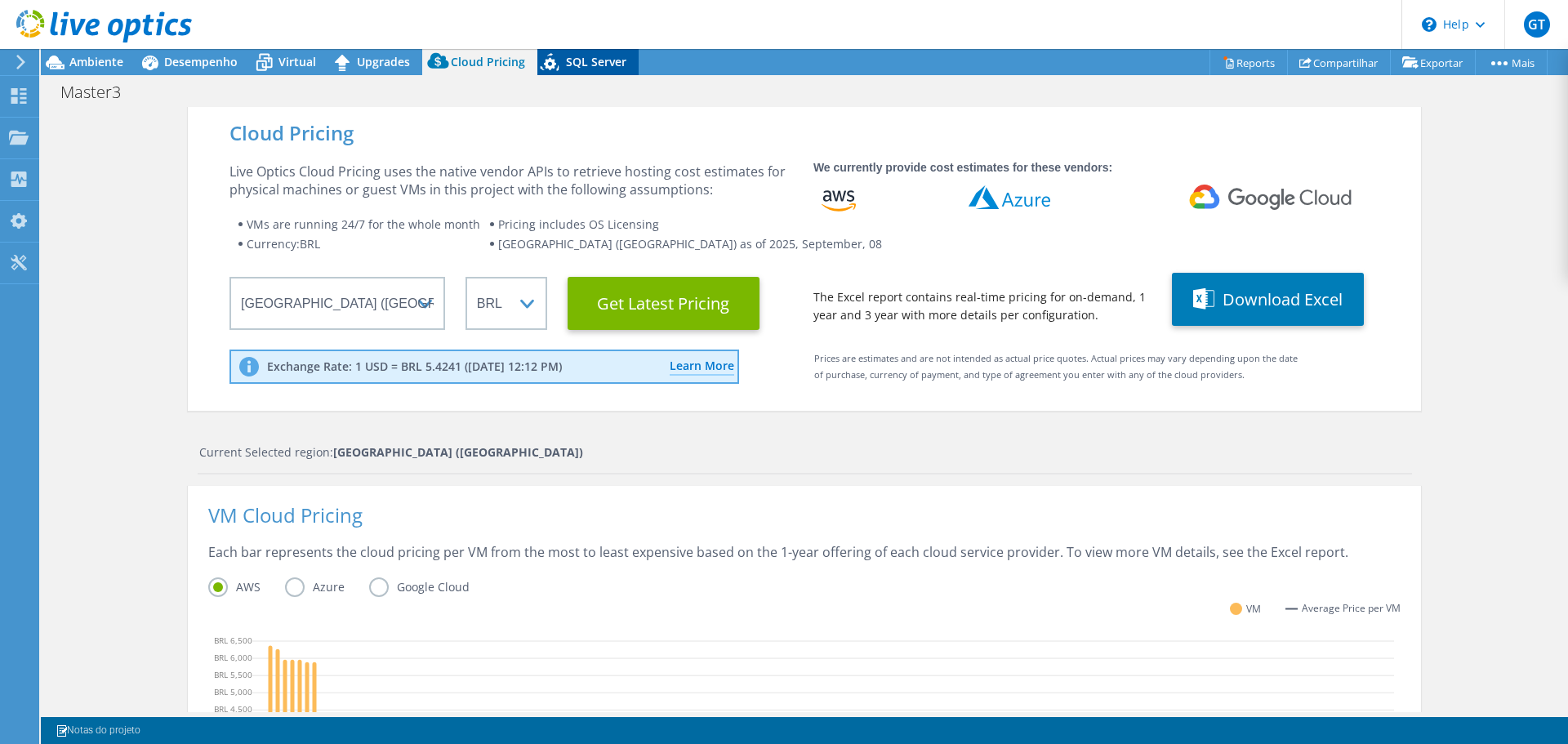
click at [578, 54] on span "SQL Server" at bounding box center [596, 62] width 60 height 16
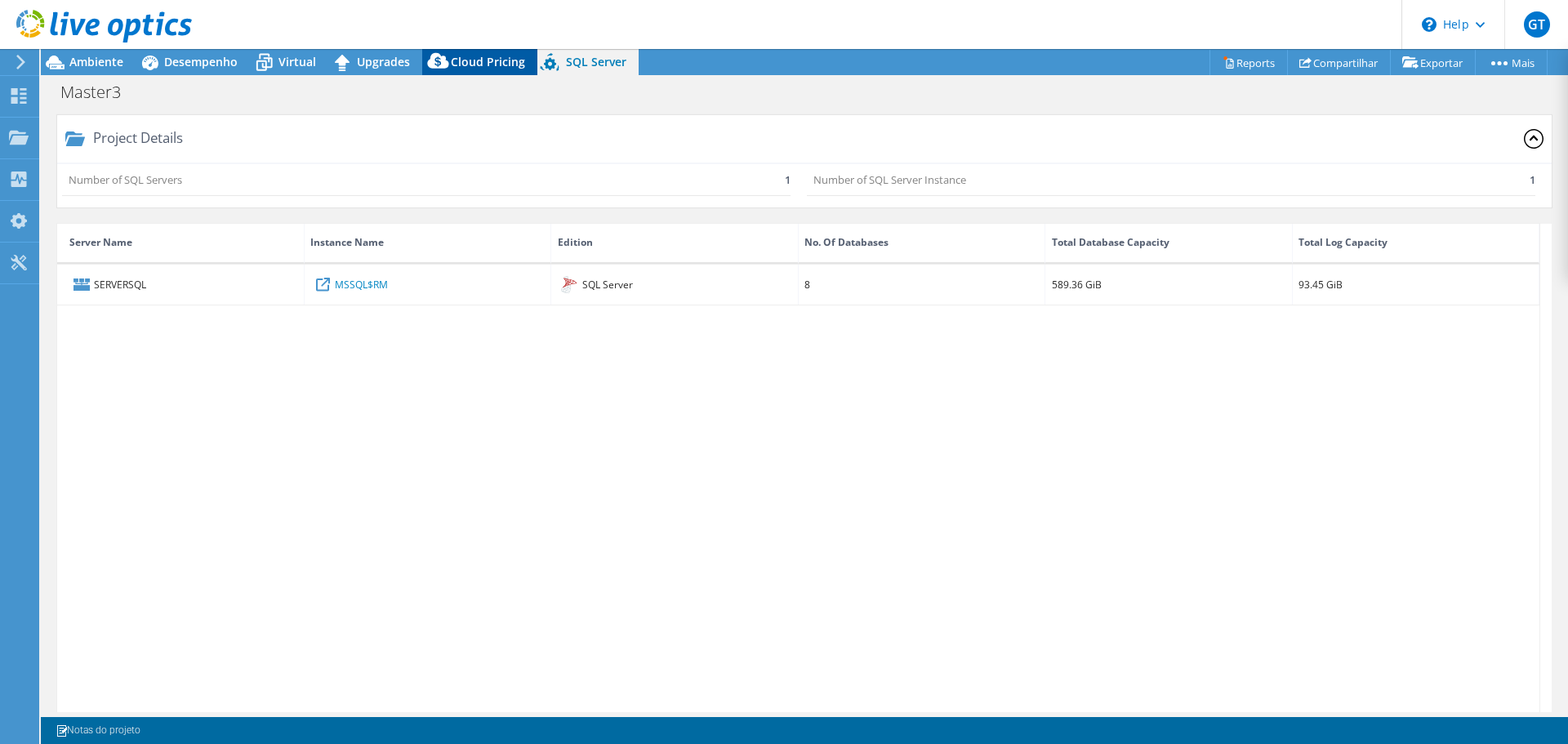
click at [512, 57] on span "Cloud Pricing" at bounding box center [487, 62] width 75 height 16
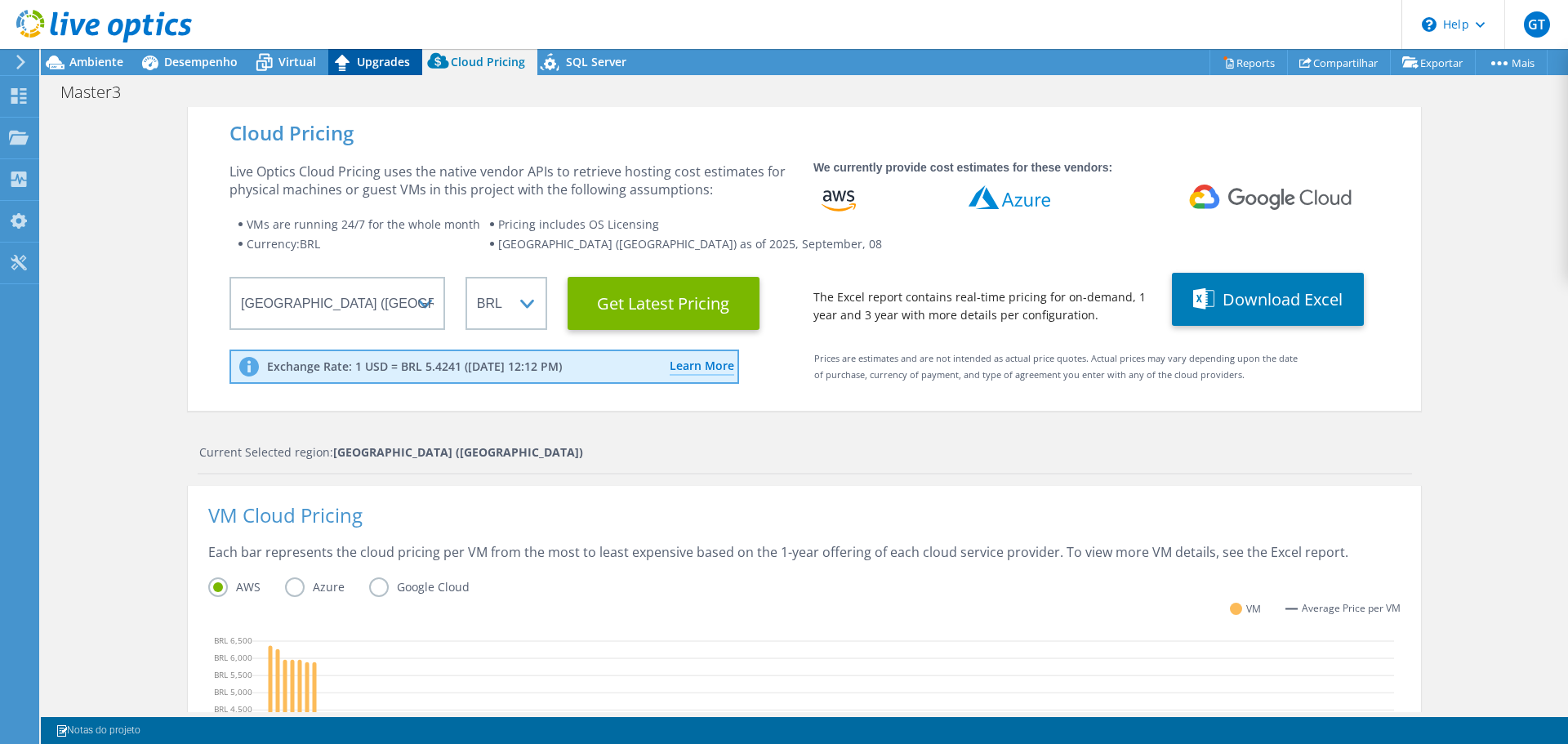
click at [344, 67] on icon at bounding box center [342, 62] width 15 height 16
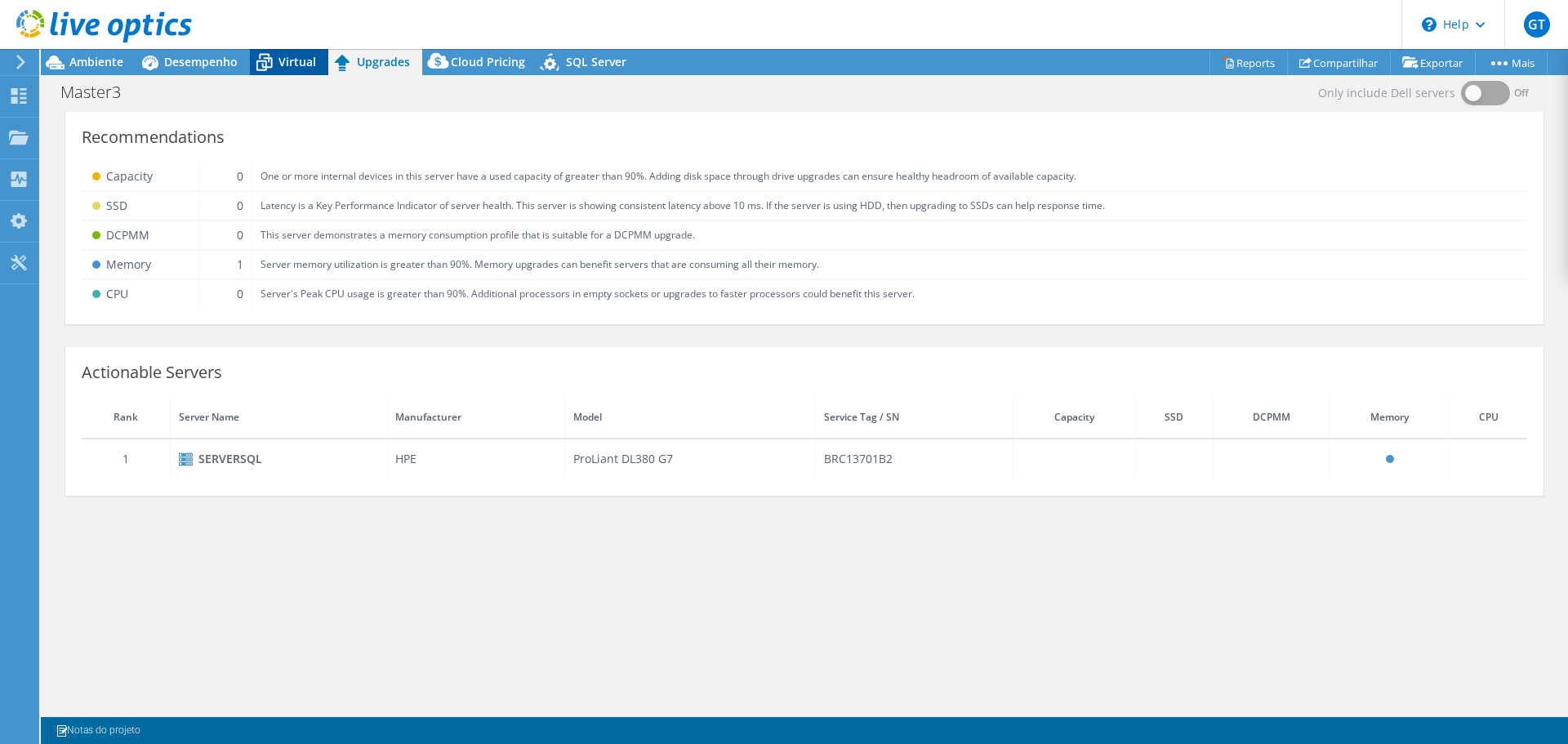
click at [274, 72] on icon at bounding box center [265, 63] width 29 height 29
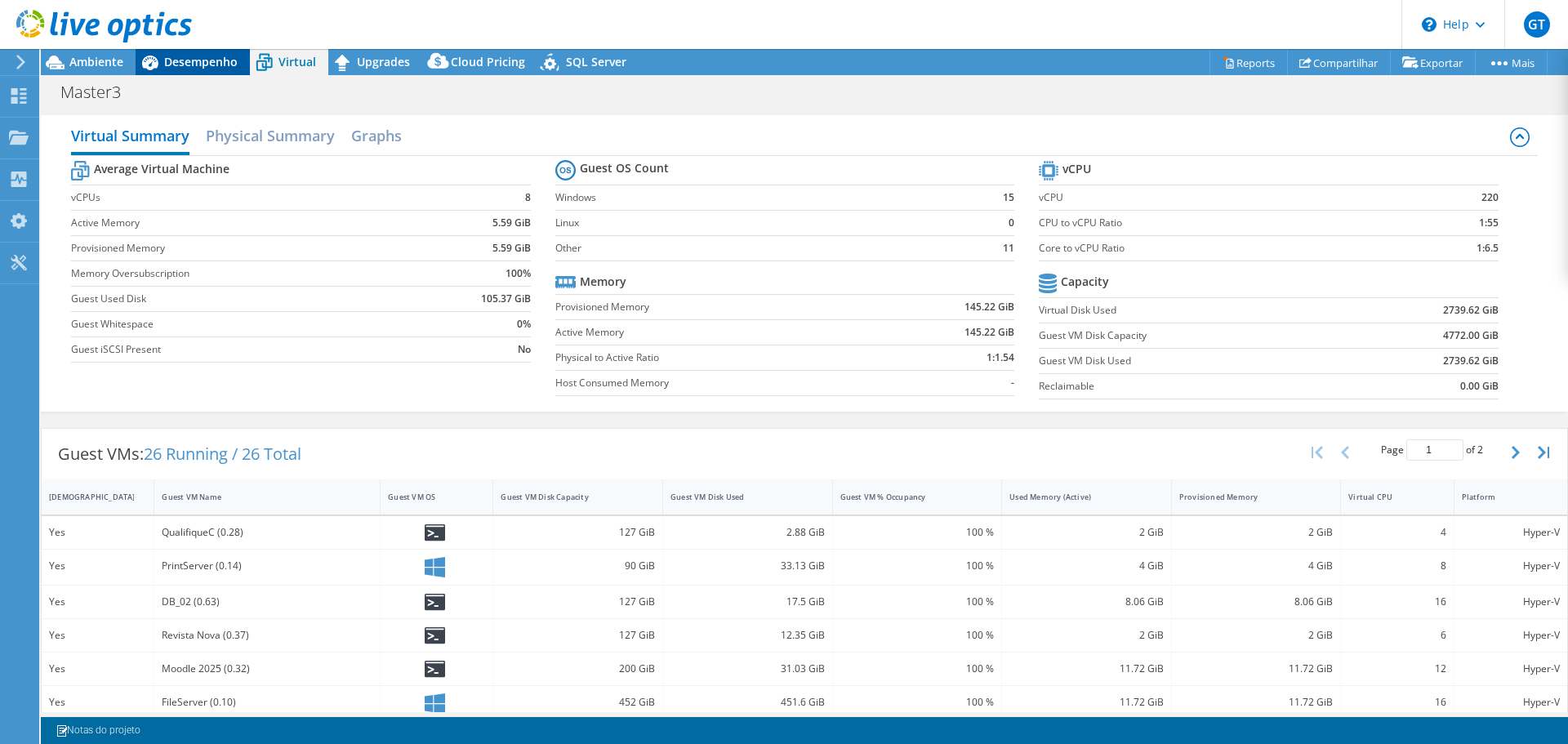
click at [213, 66] on span "Desempenho" at bounding box center [201, 62] width 74 height 16
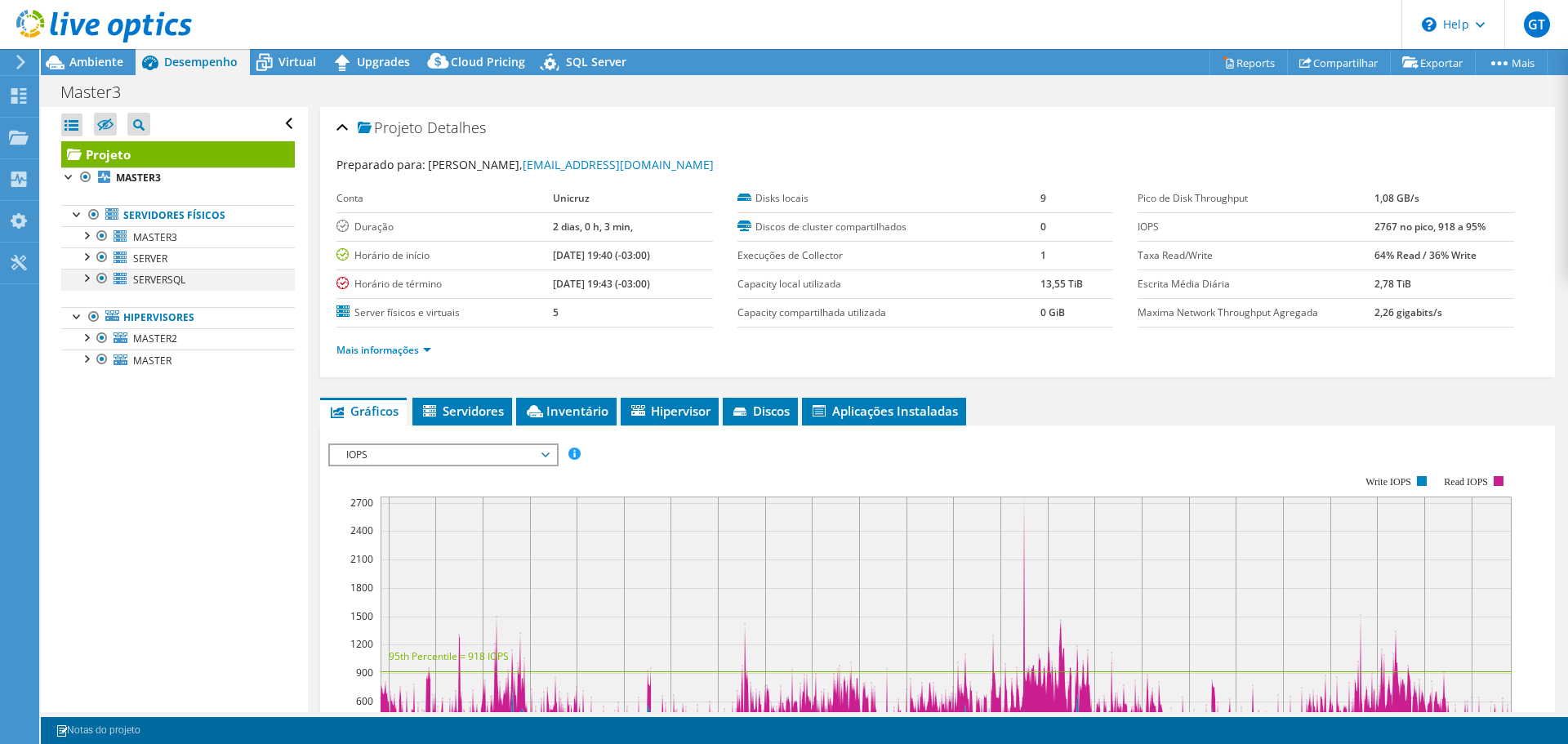
click at [95, 280] on div at bounding box center [102, 278] width 16 height 19
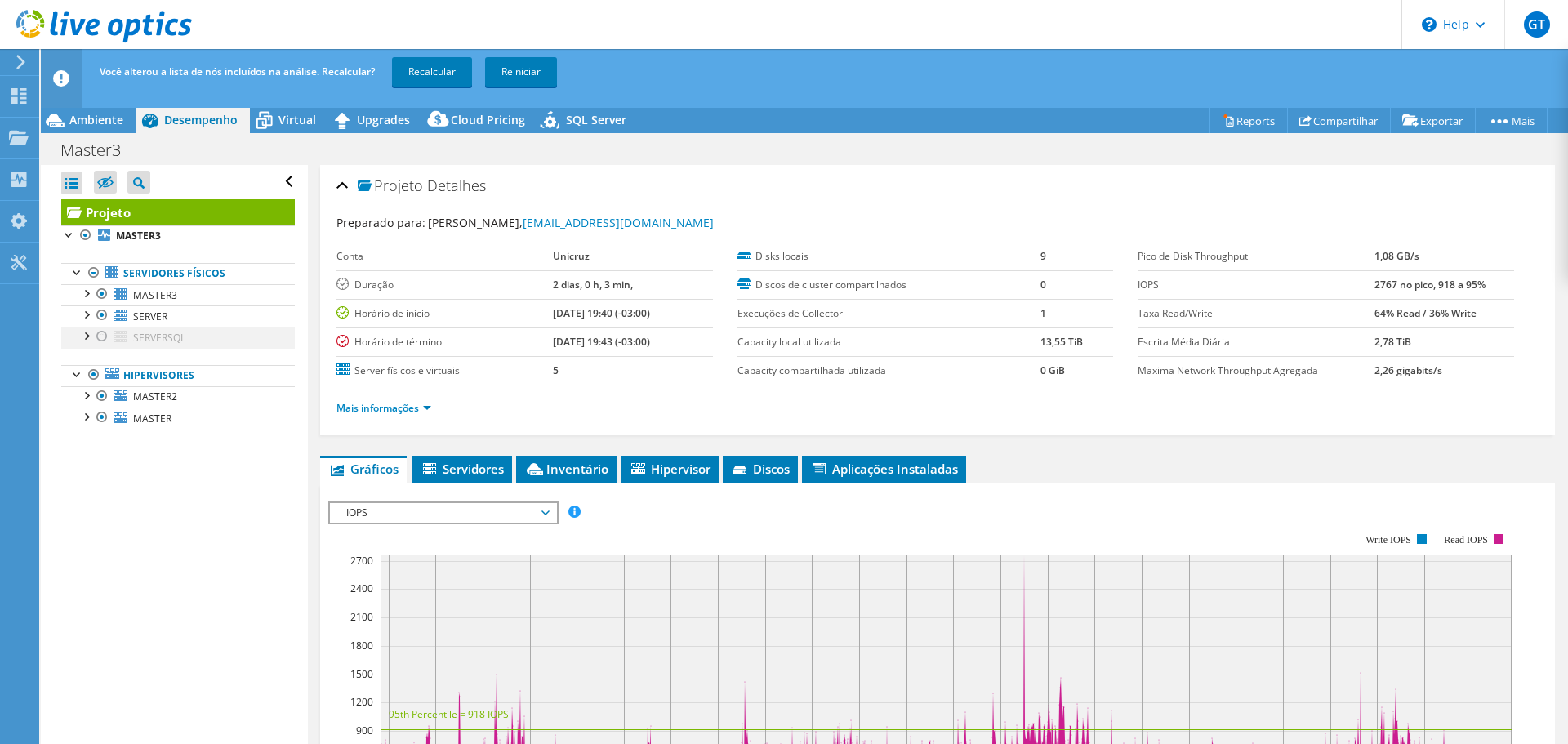
click at [104, 335] on div at bounding box center [102, 336] width 16 height 19
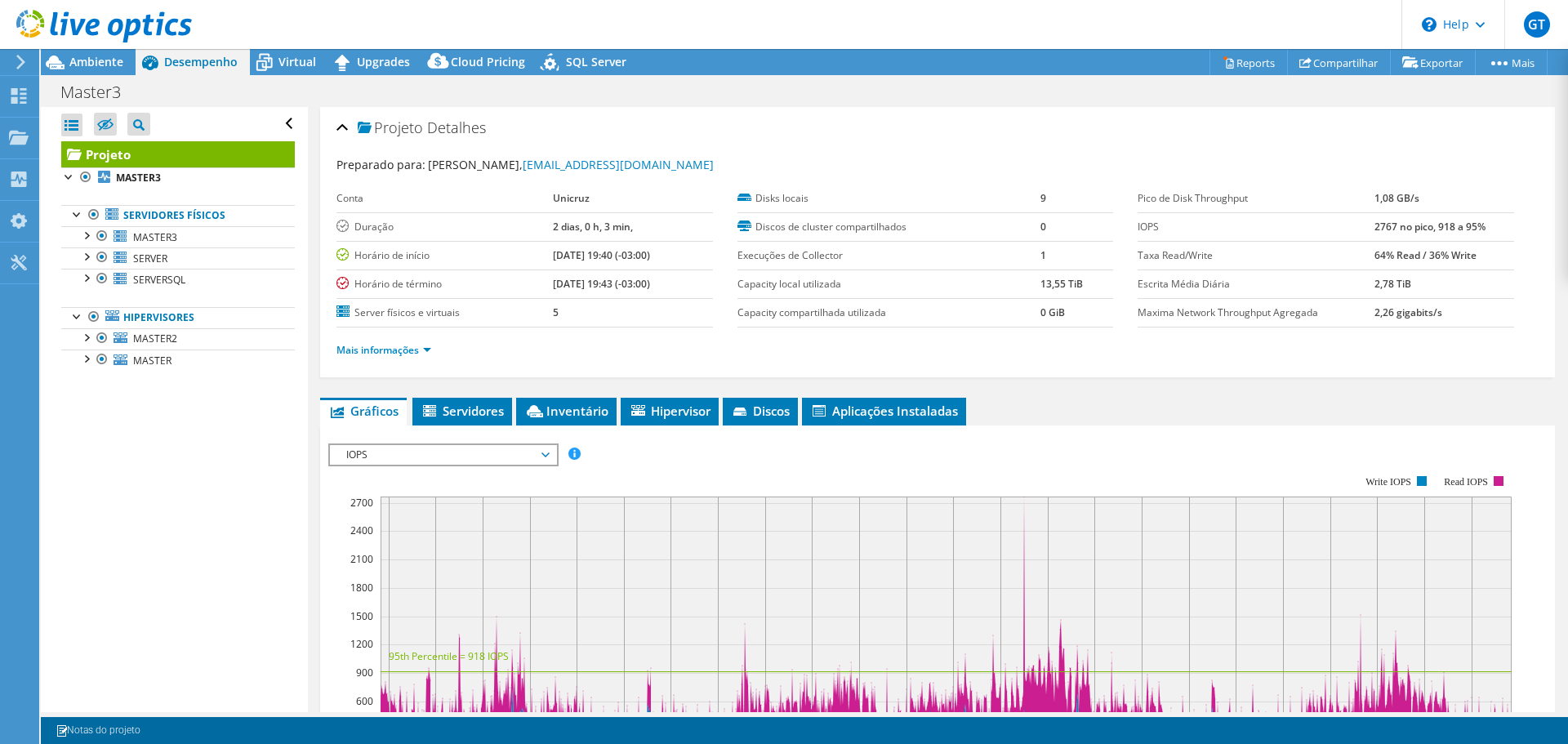
click at [91, 49] on div at bounding box center [96, 27] width 192 height 54
click at [98, 63] on span "Ambiente" at bounding box center [97, 62] width 54 height 16
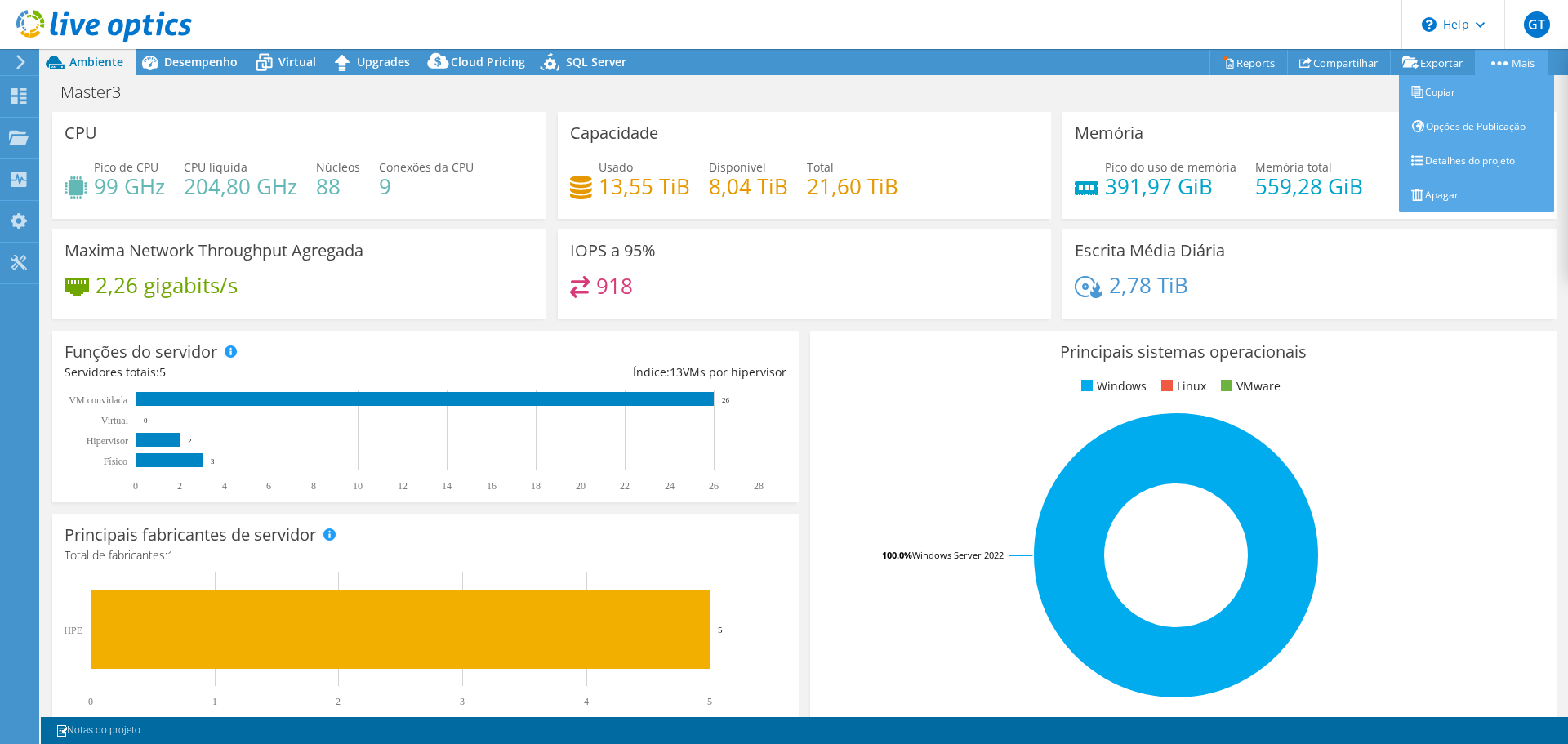
click at [1516, 61] on link "Mais" at bounding box center [1511, 62] width 73 height 25
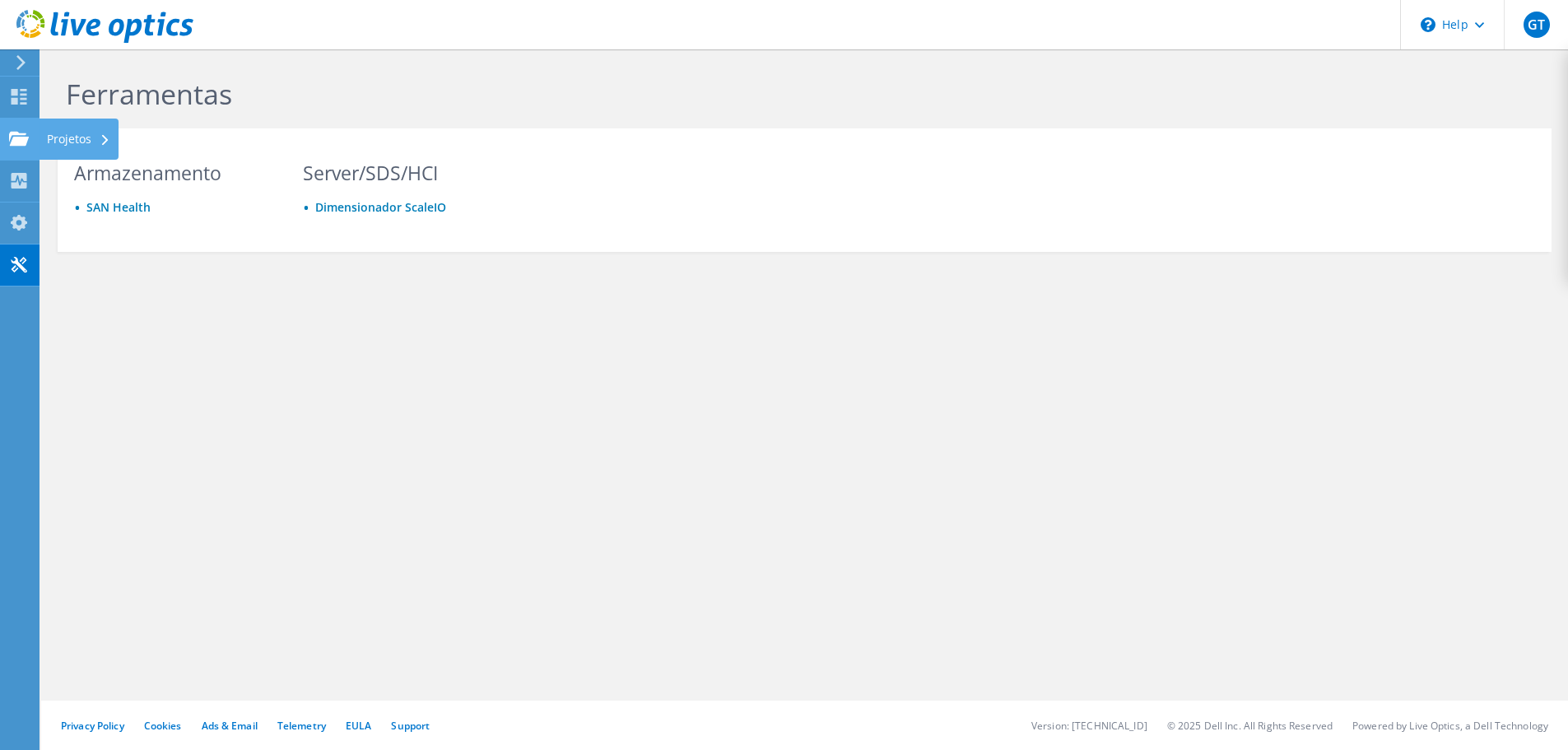
click at [25, 135] on icon at bounding box center [19, 139] width 20 height 16
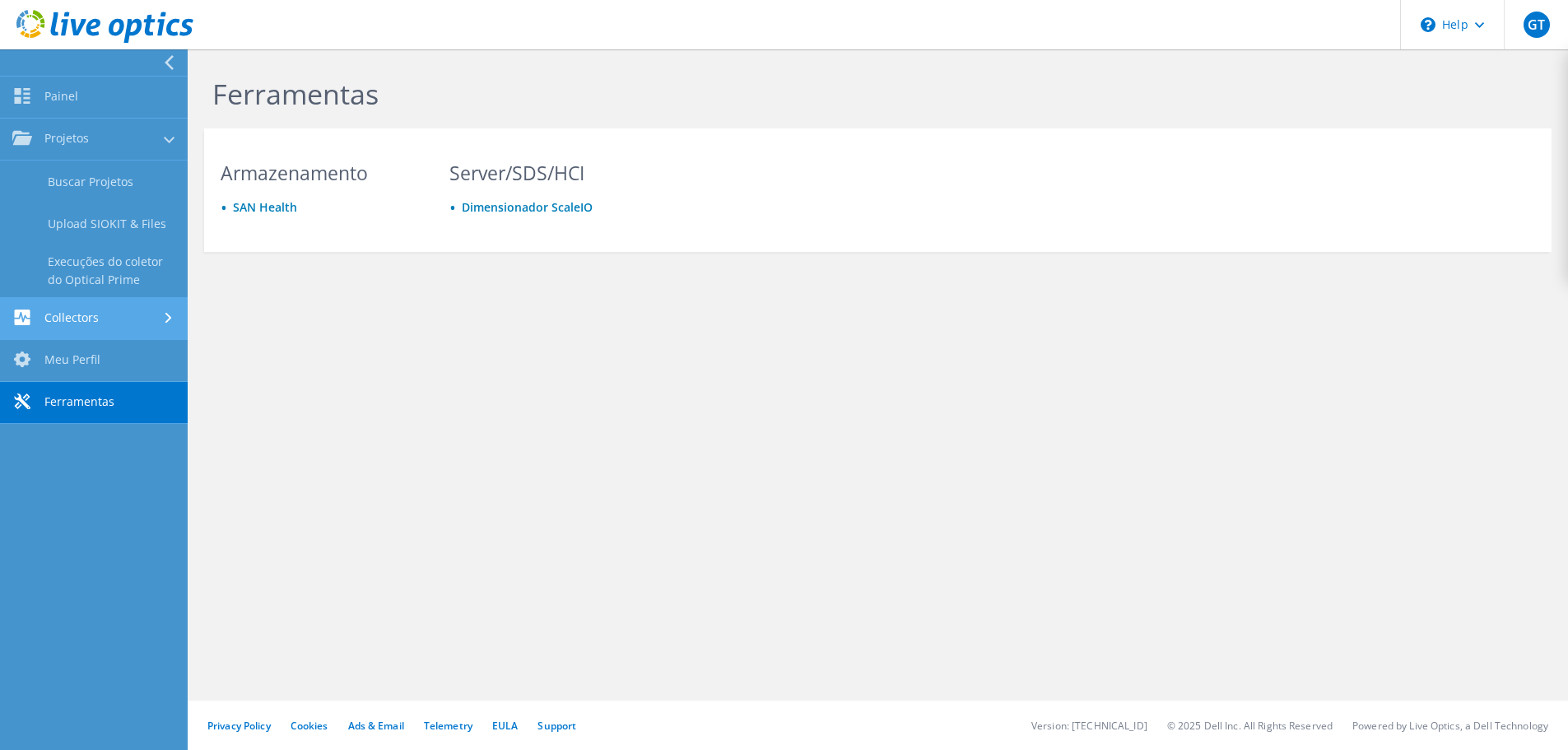
click at [91, 328] on link "Collectors" at bounding box center [94, 318] width 187 height 42
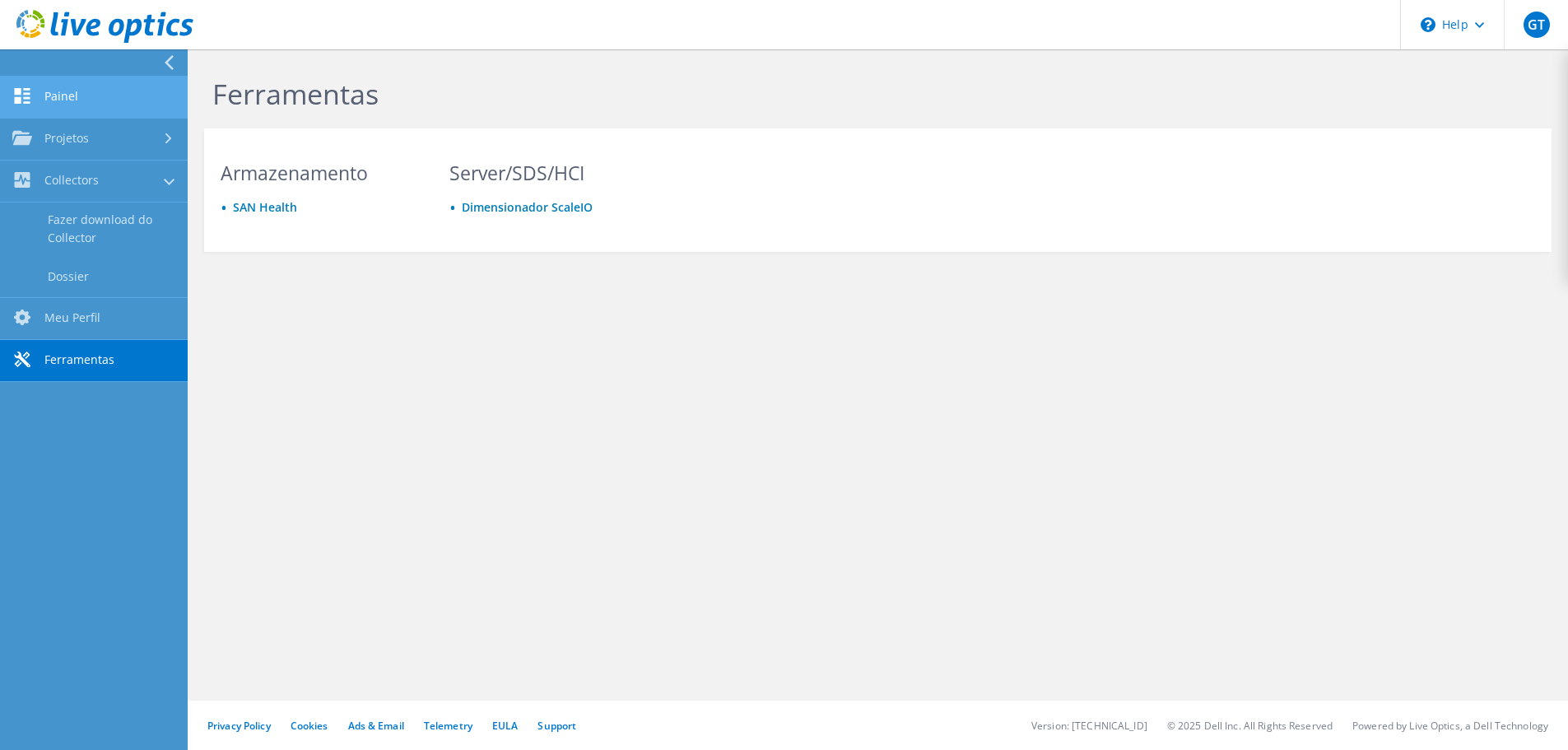
click at [76, 101] on link "Painel" at bounding box center [94, 97] width 187 height 42
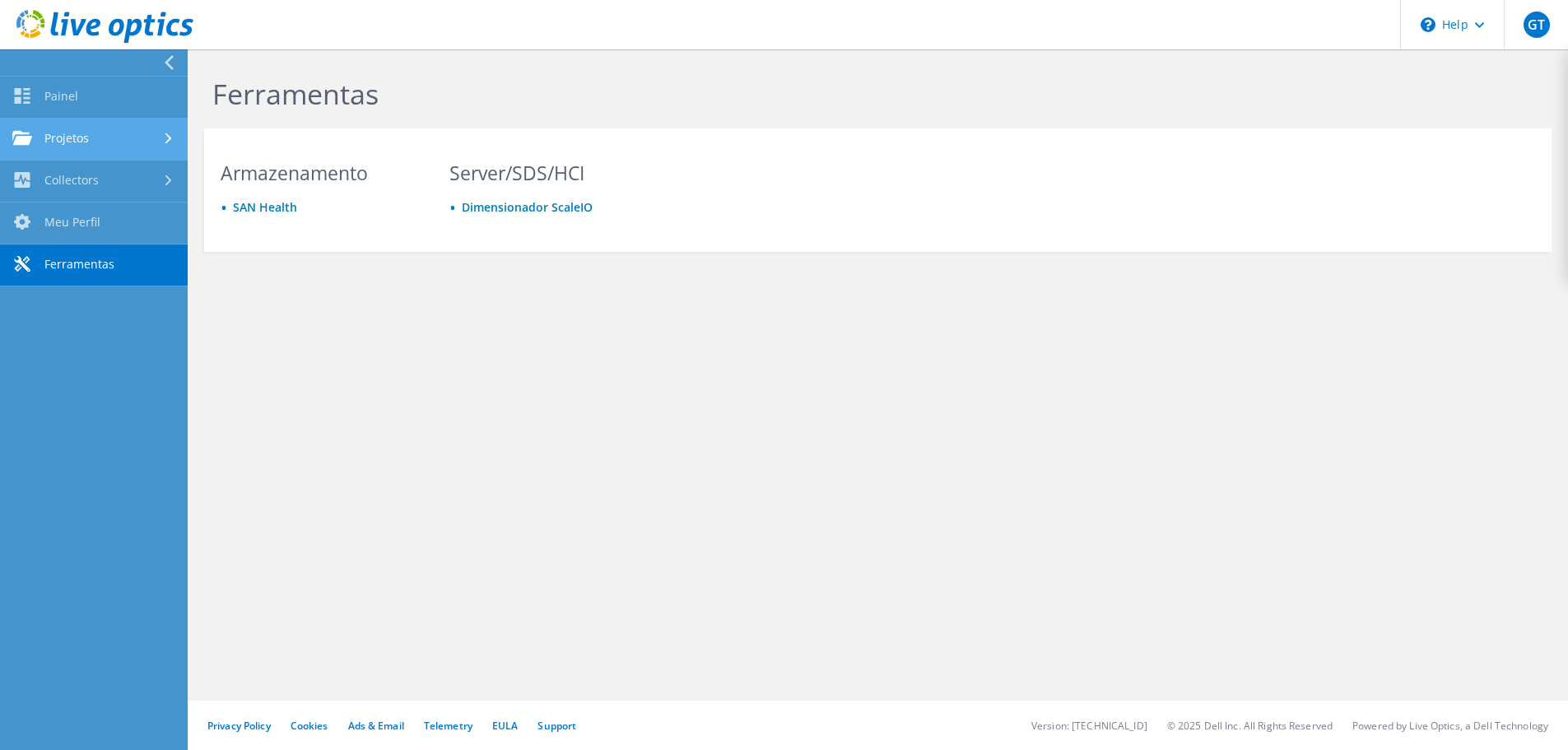
click at [85, 135] on link "Projetos" at bounding box center [94, 139] width 187 height 42
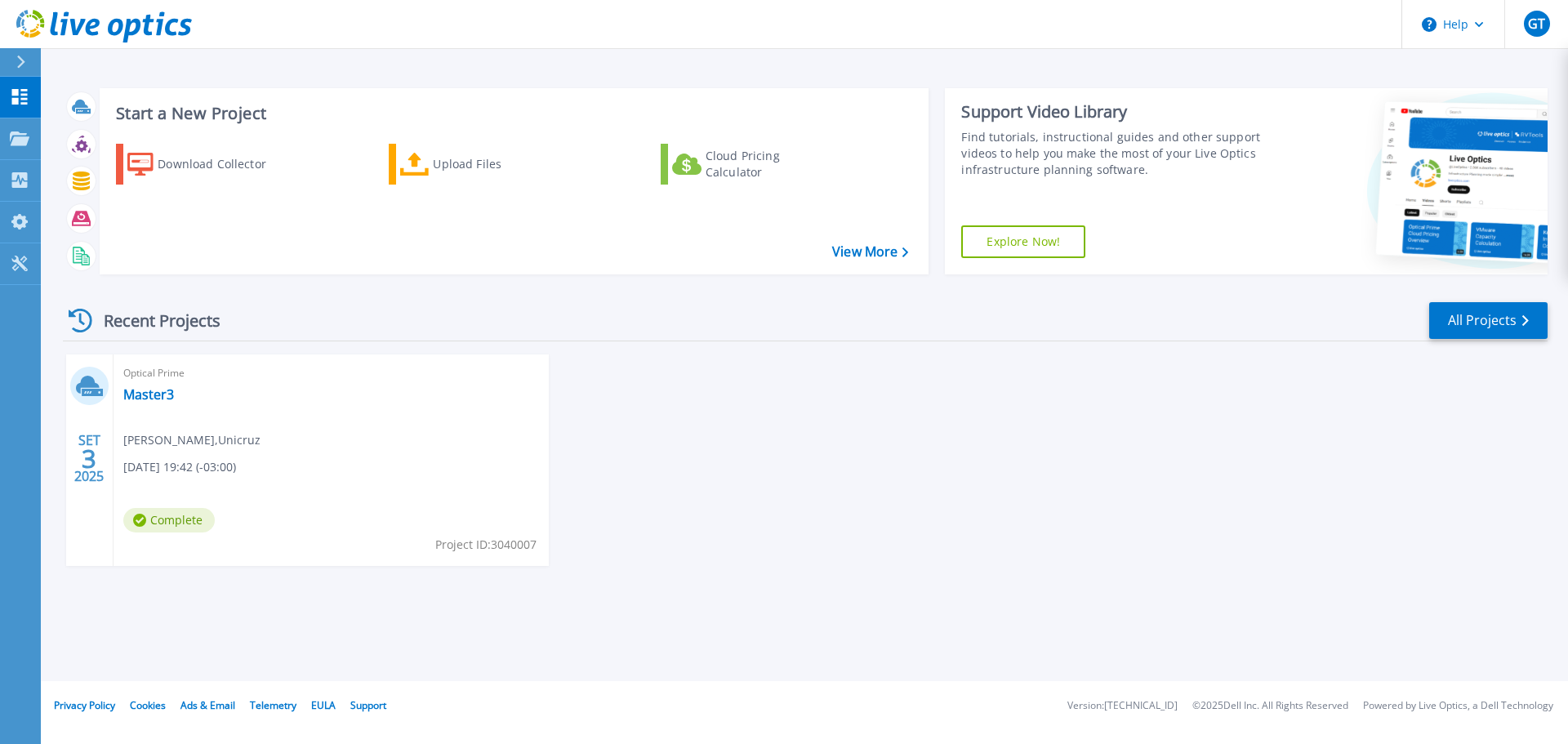
click at [155, 406] on div "Optical Prime Master3 [PERSON_NAME] , Unicruz [DATE] 19:42 (-03:00) Complete Pr…" at bounding box center [330, 460] width 435 height 211
click at [154, 398] on link "Master3" at bounding box center [148, 394] width 50 height 16
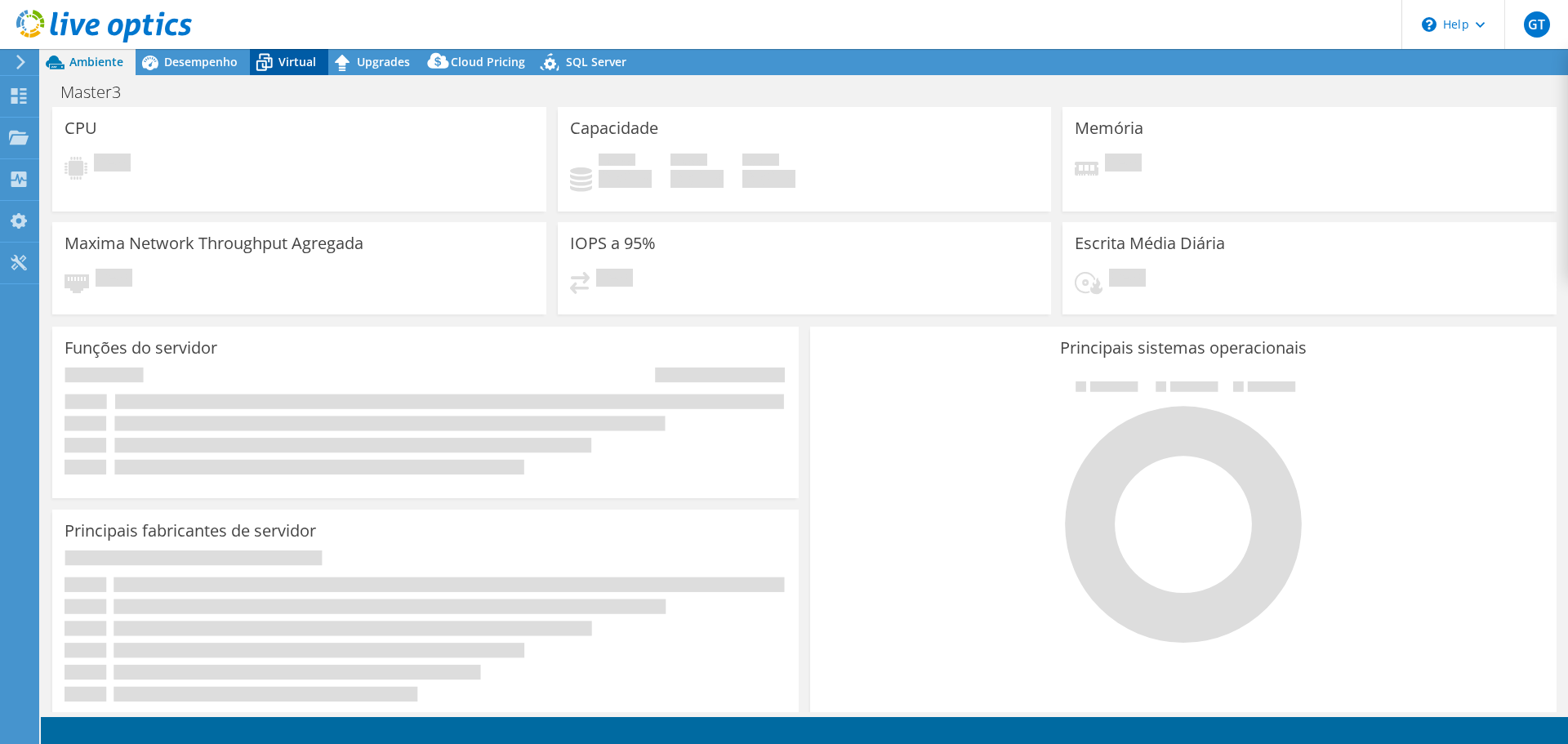
select select "SouthAmerica"
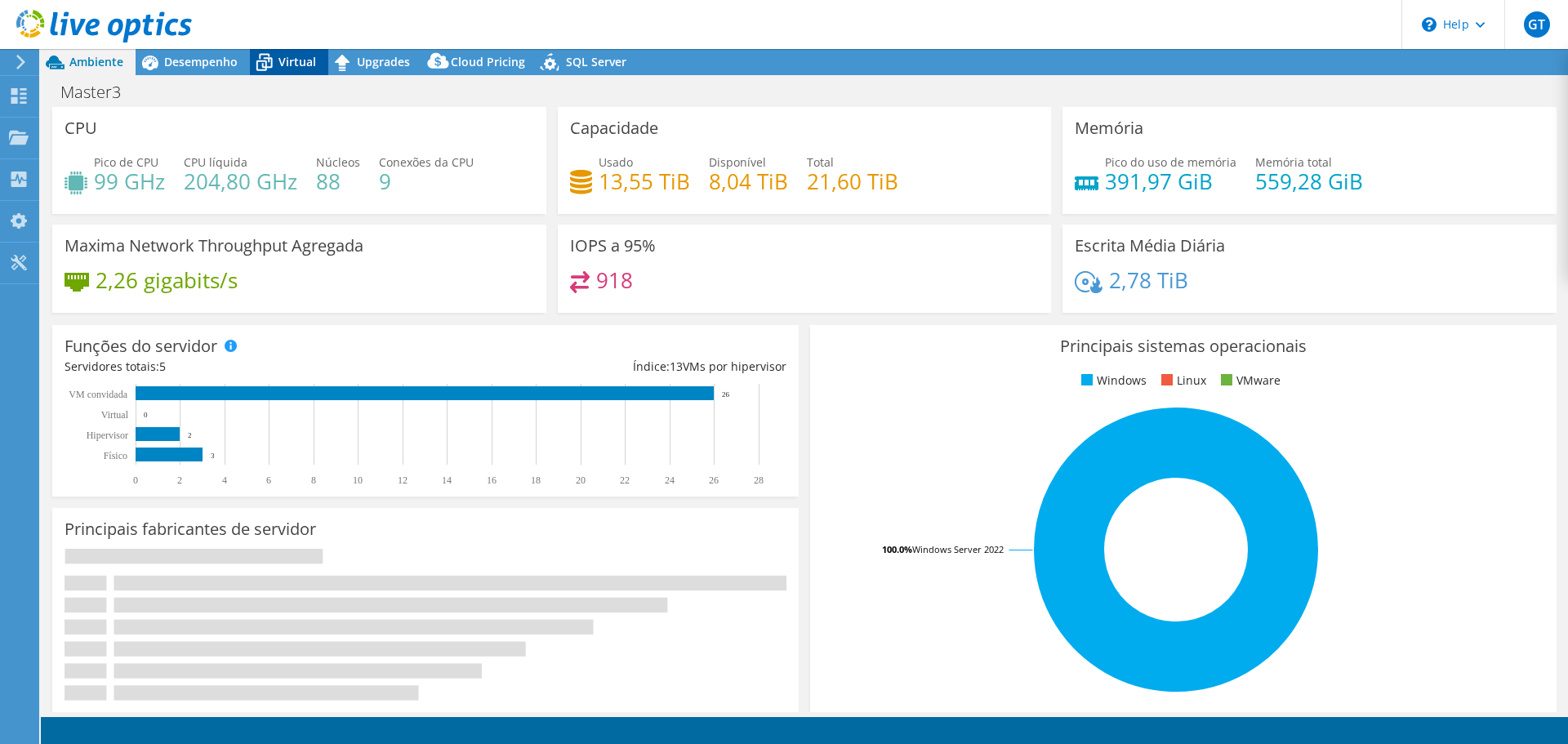
select select "SouthAmerica"
select select "BRL"
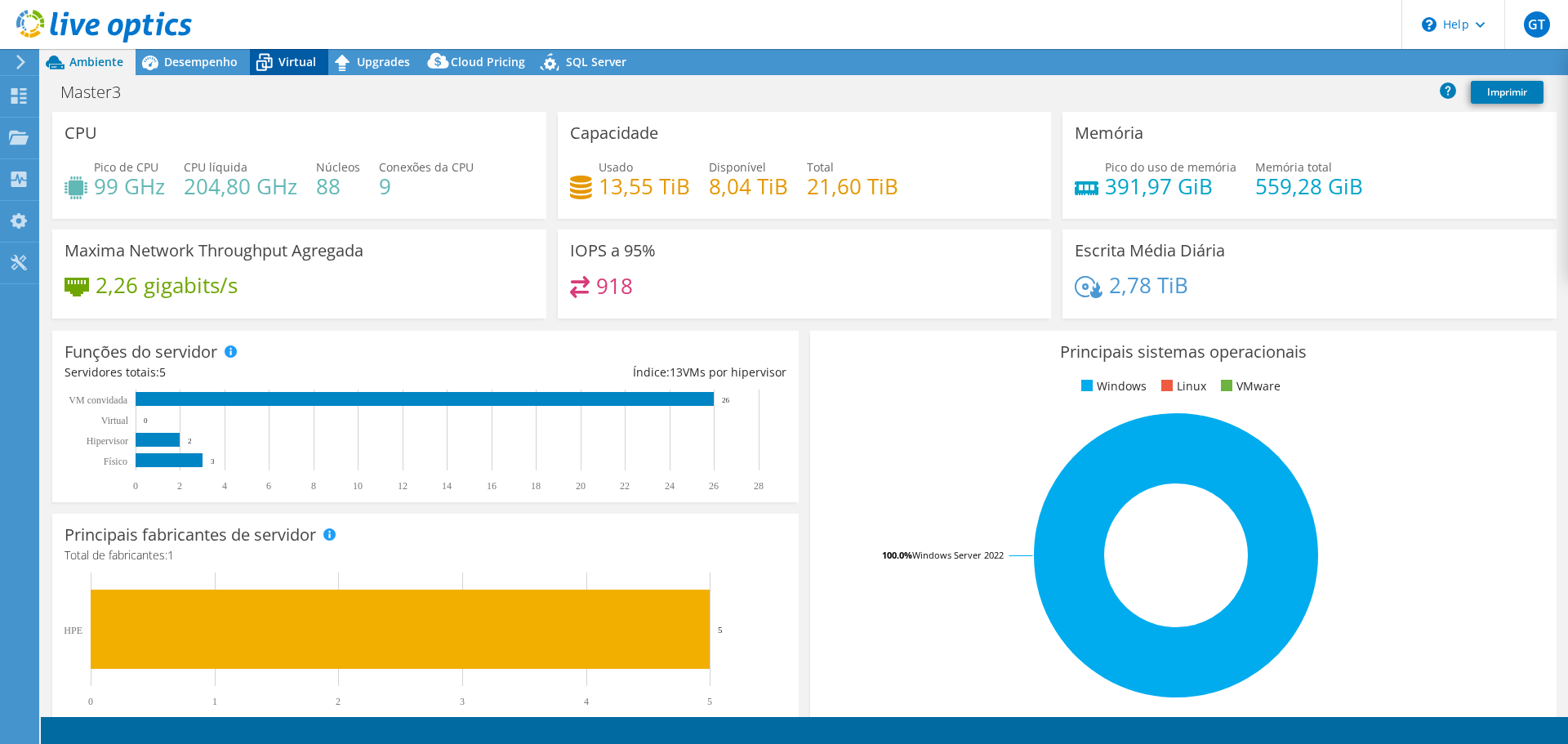
click at [309, 62] on span "Virtual" at bounding box center [297, 62] width 38 height 16
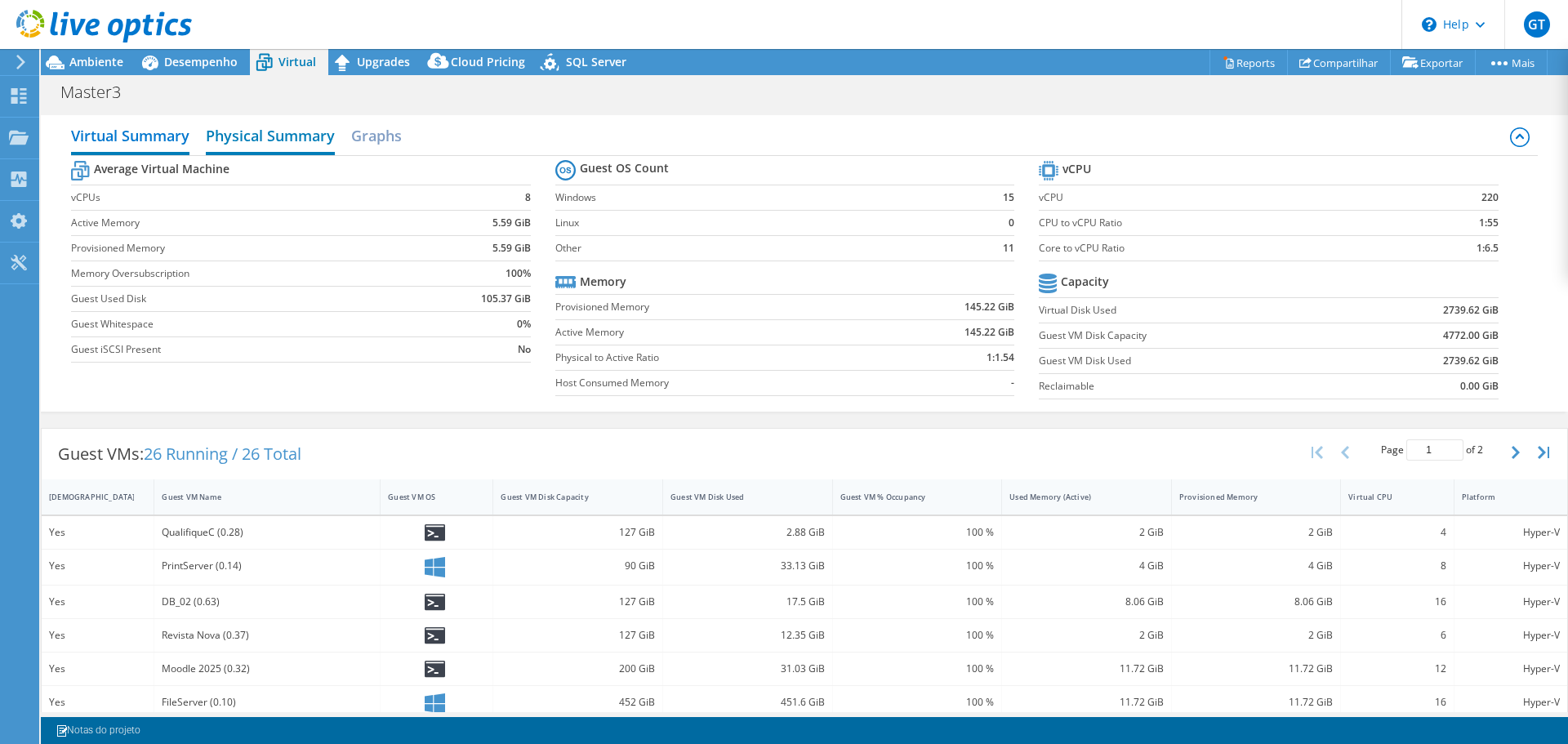
click at [281, 143] on h2 "Physical Summary" at bounding box center [269, 137] width 129 height 36
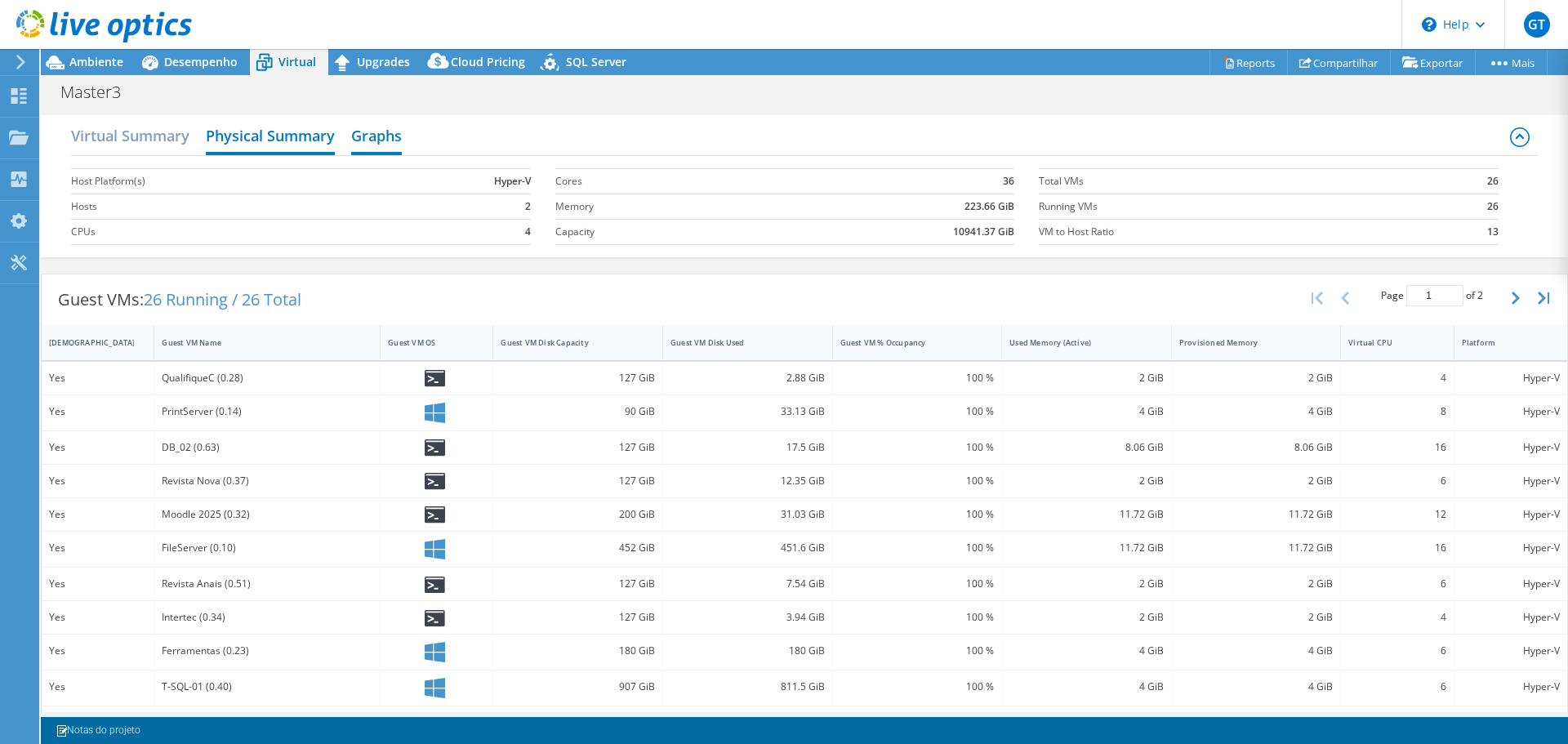
click at [395, 131] on h2 "Graphs" at bounding box center [376, 137] width 50 height 36
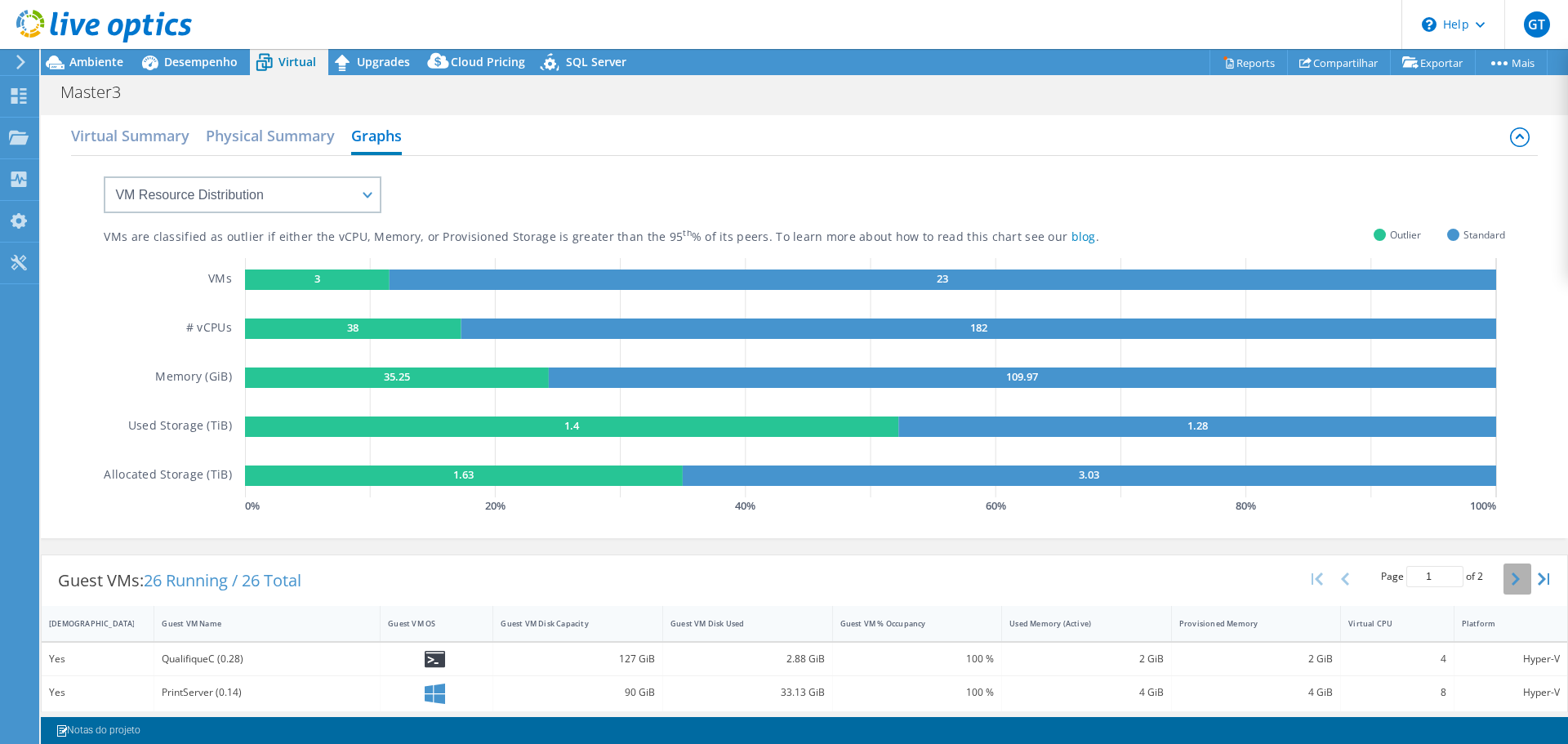
click at [1504, 586] on button "button" at bounding box center [1518, 579] width 28 height 31
type input "2"
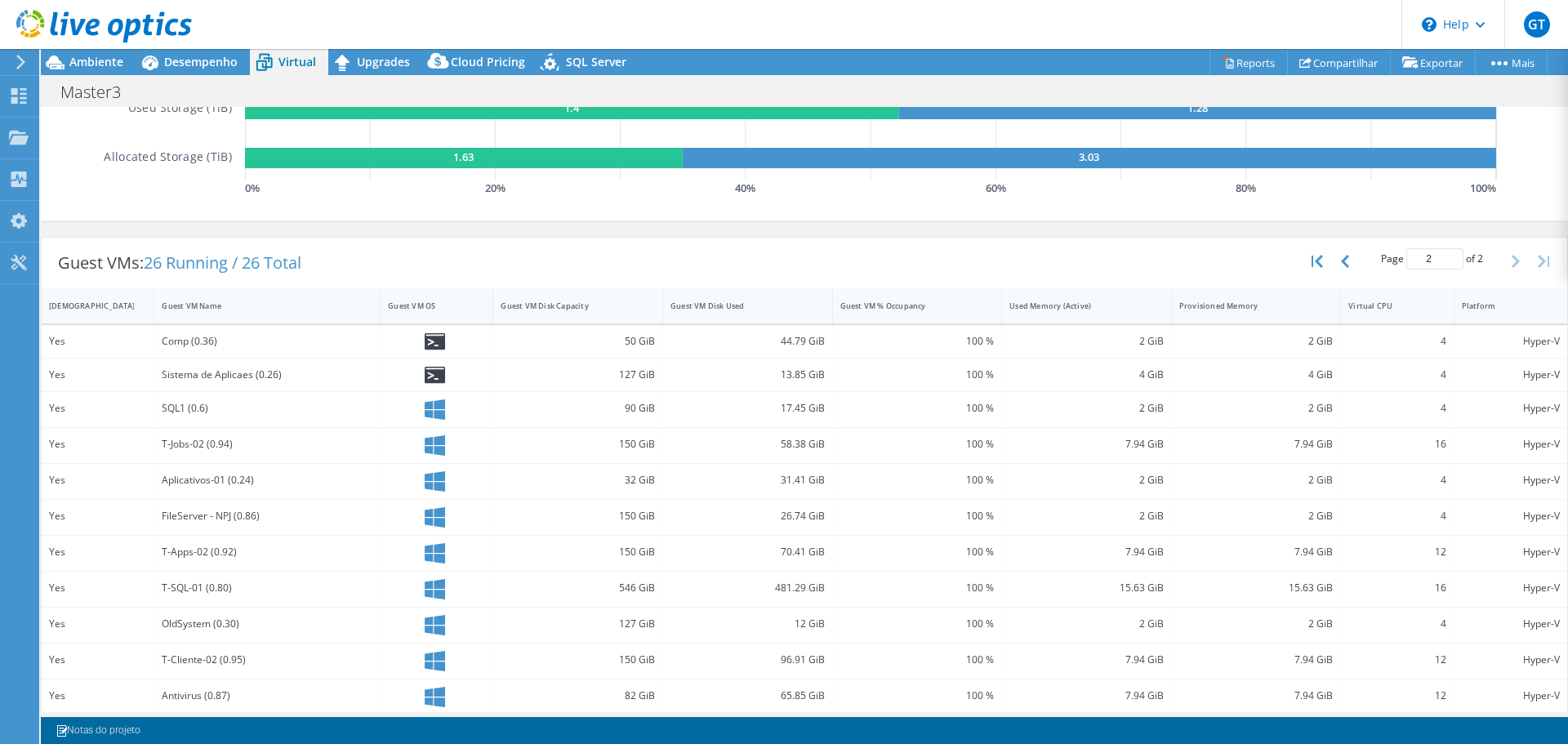
scroll to position [329, 0]
